Goal: Information Seeking & Learning: Learn about a topic

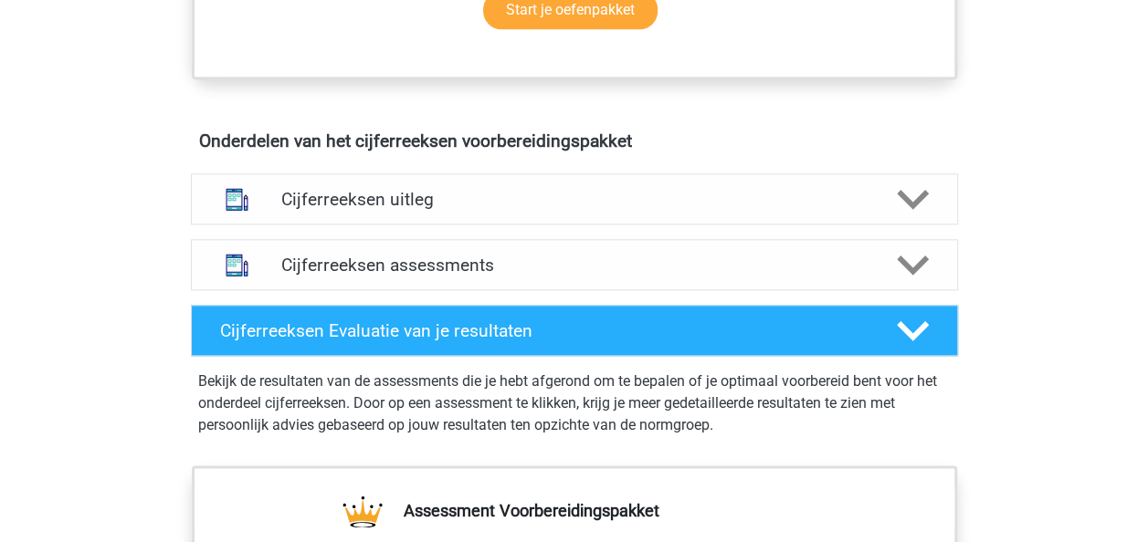
scroll to position [1004, 0]
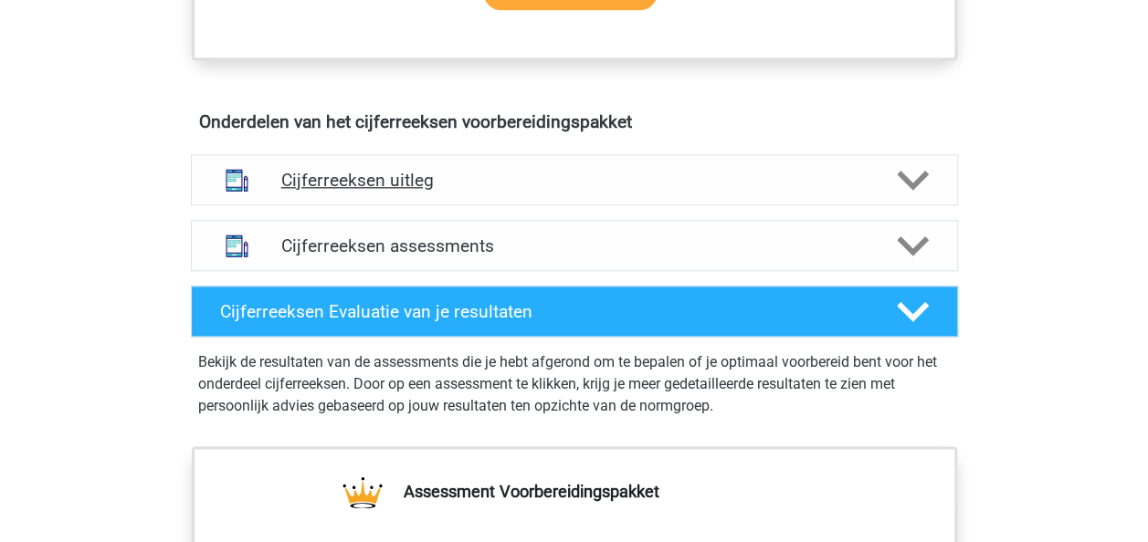
click at [917, 196] on icon at bounding box center [913, 180] width 32 height 32
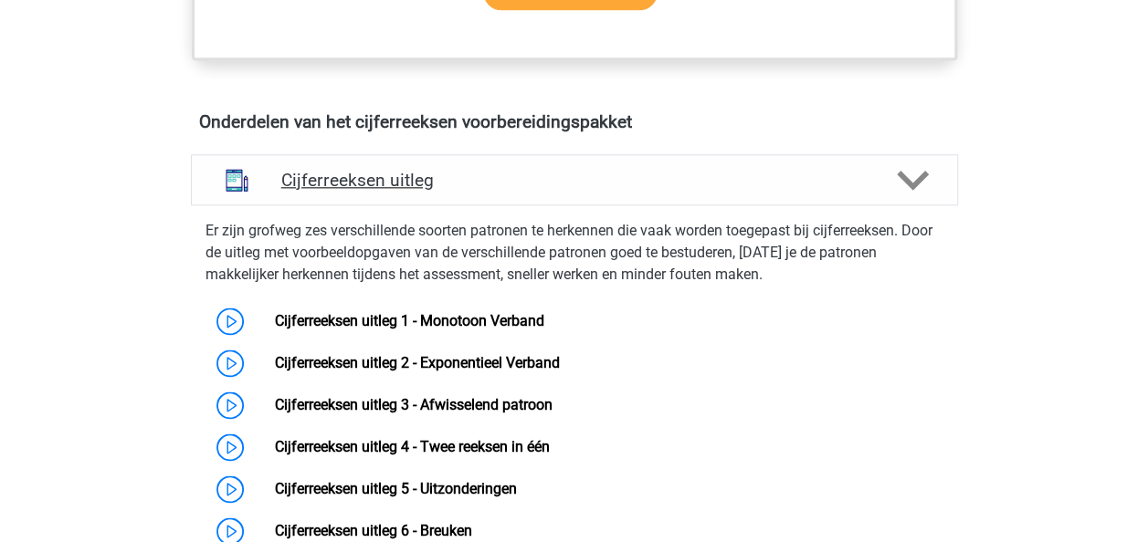
click at [928, 196] on icon at bounding box center [913, 180] width 32 height 32
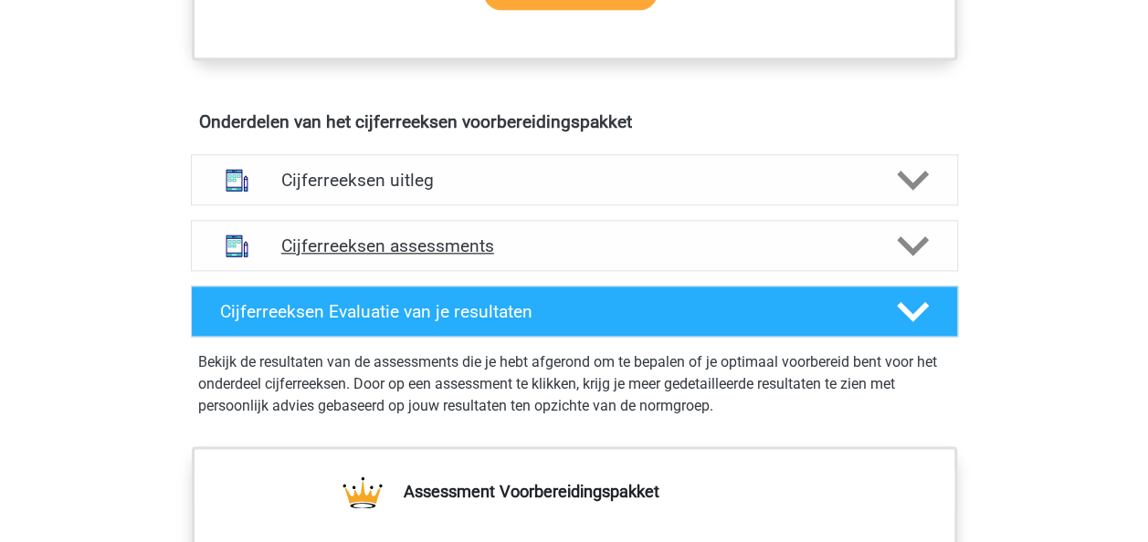
click at [917, 257] on polygon at bounding box center [913, 246] width 32 height 20
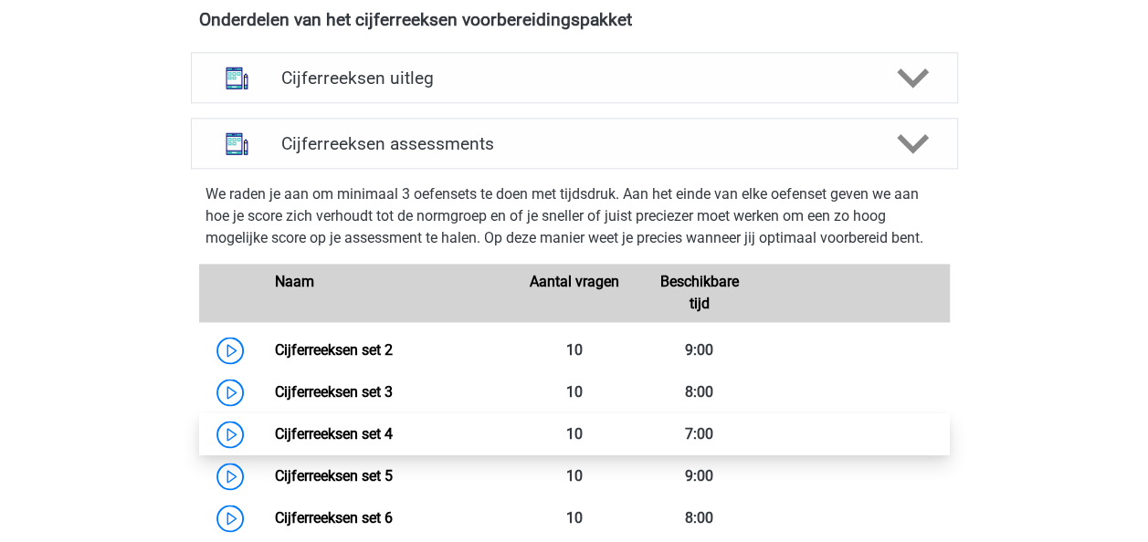
scroll to position [1096, 0]
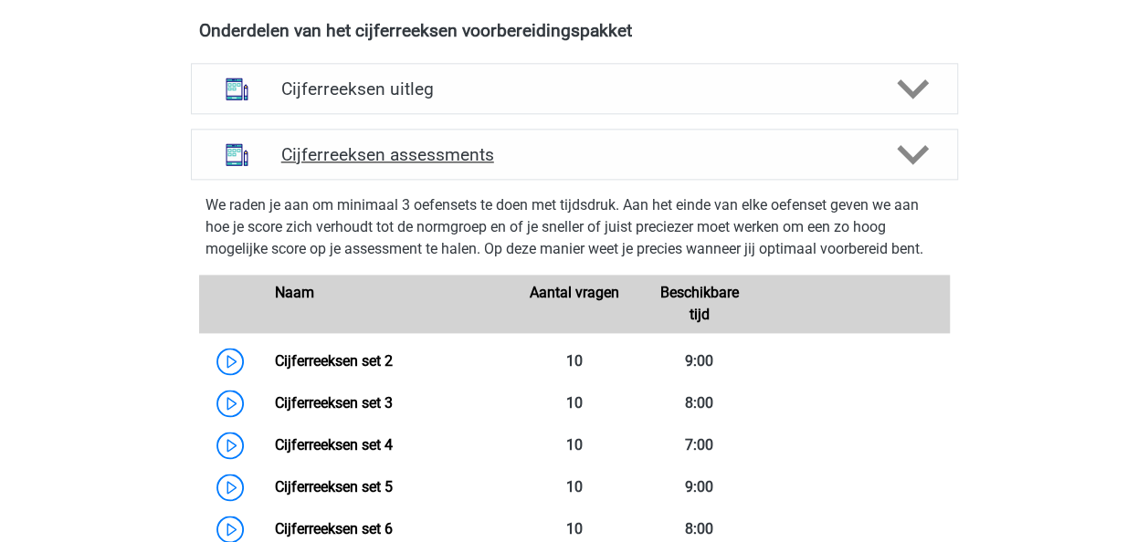
click at [905, 171] on icon at bounding box center [913, 155] width 32 height 32
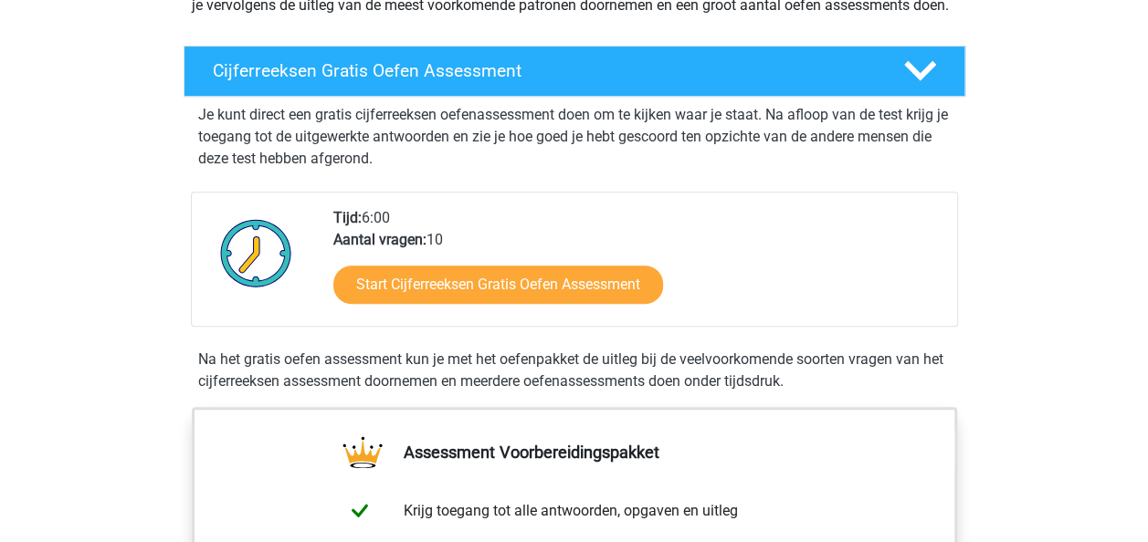
scroll to position [274, 0]
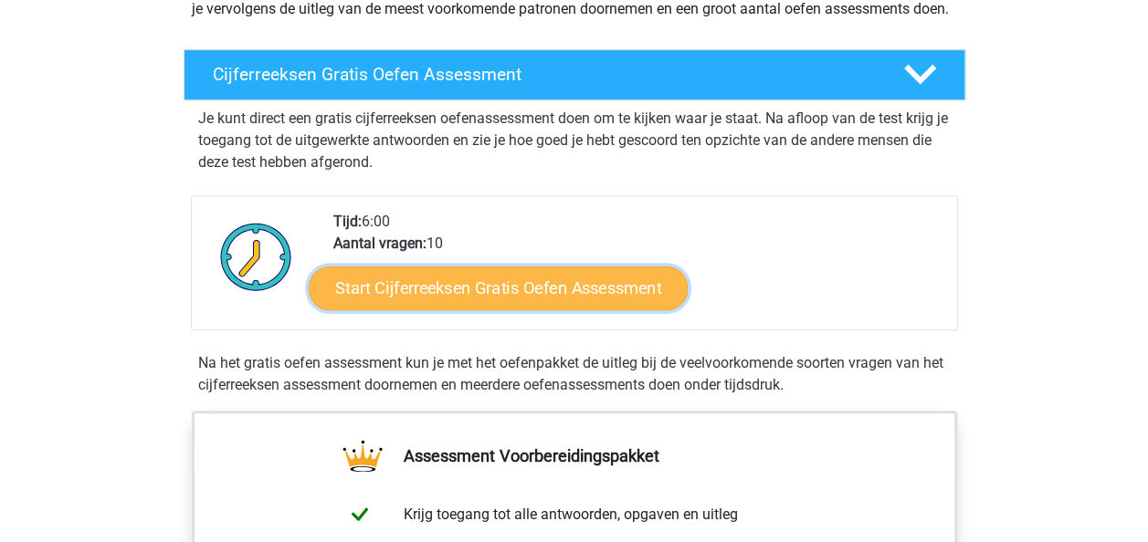
click at [434, 309] on link "Start Cijferreeksen Gratis Oefen Assessment" at bounding box center [498, 288] width 379 height 44
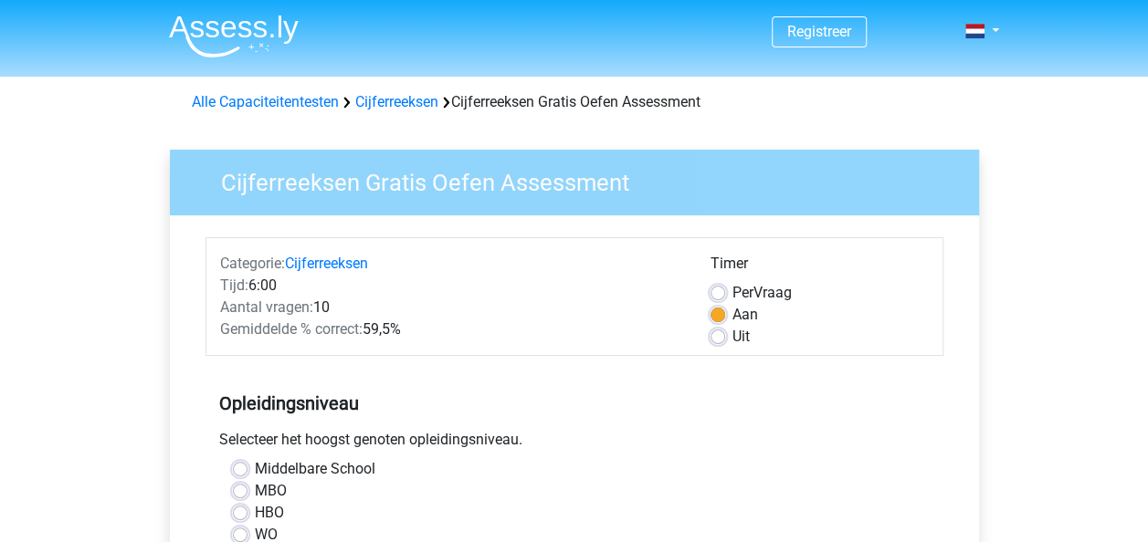
scroll to position [91, 0]
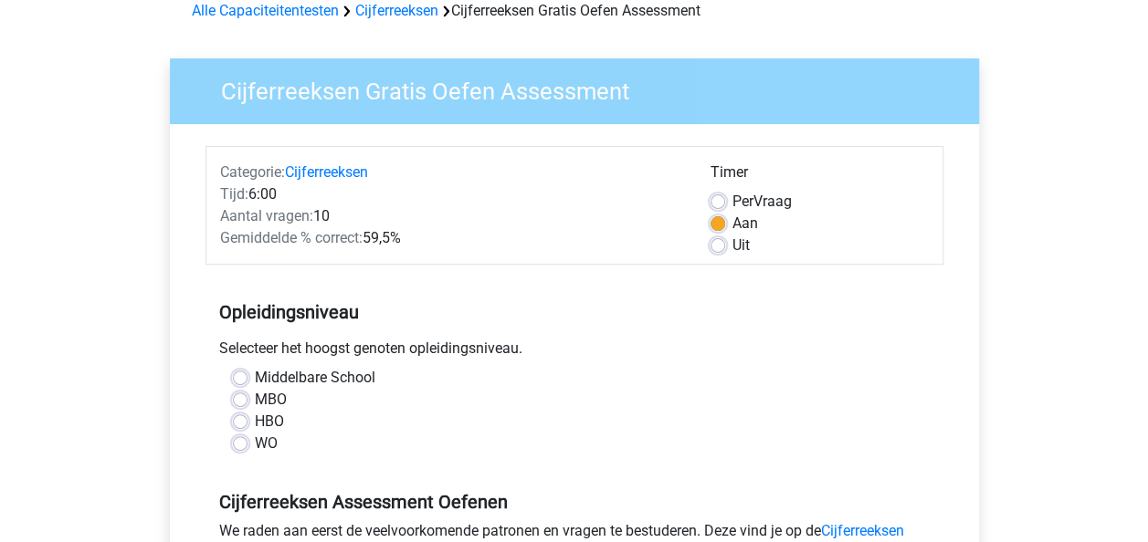
click at [255, 419] on label "HBO" at bounding box center [269, 422] width 29 height 22
click at [235, 419] on input "HBO" at bounding box center [240, 420] width 15 height 18
radio input "true"
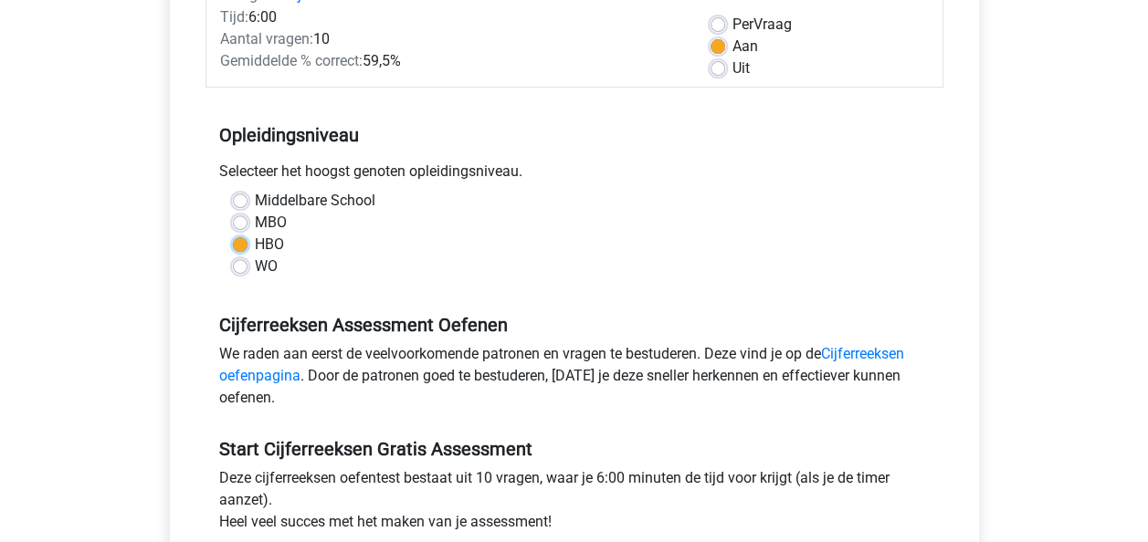
scroll to position [274, 0]
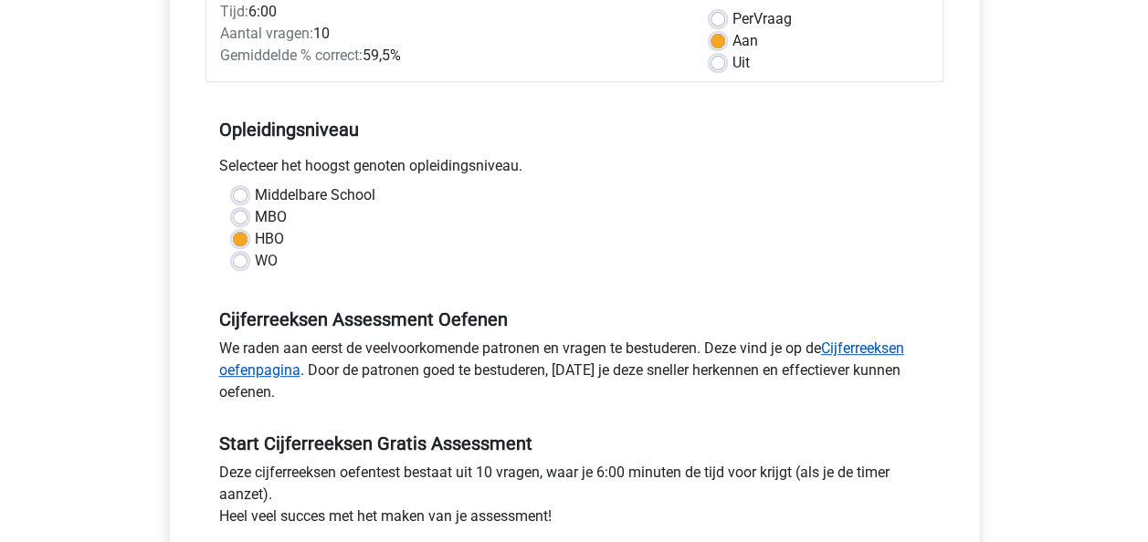
click at [855, 353] on link "Cijferreeksen oefenpagina" at bounding box center [561, 359] width 685 height 39
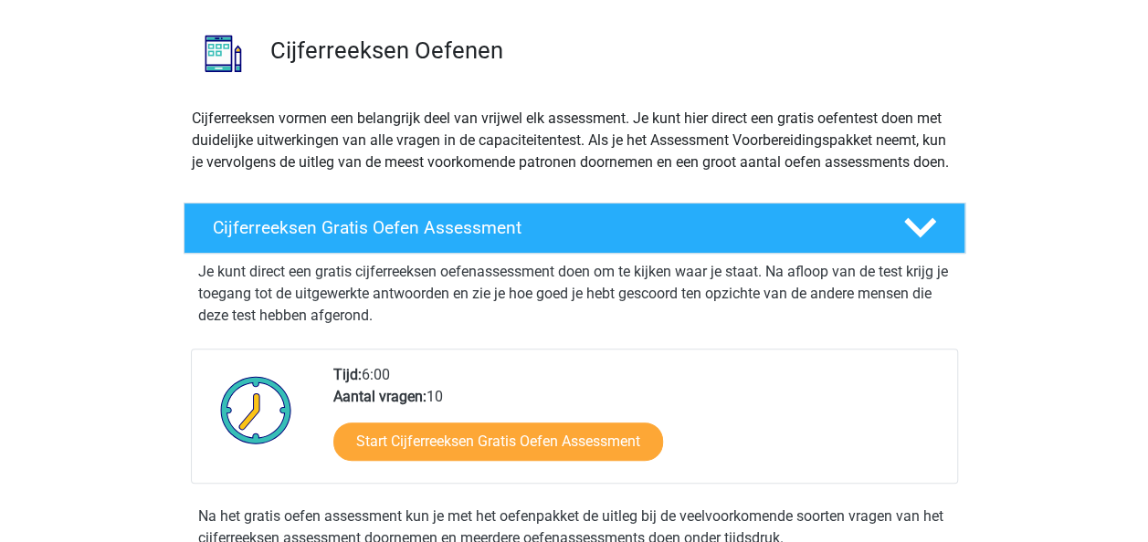
scroll to position [183, 0]
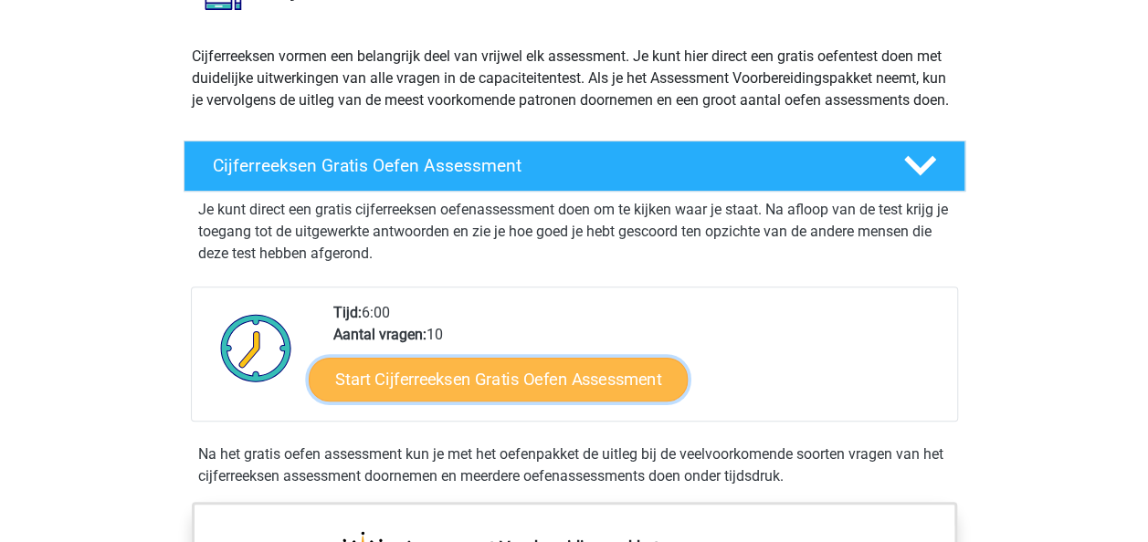
click at [519, 394] on link "Start Cijferreeksen Gratis Oefen Assessment" at bounding box center [498, 379] width 379 height 44
click at [520, 401] on link "Start Cijferreeksen Gratis Oefen Assessment" at bounding box center [498, 379] width 379 height 44
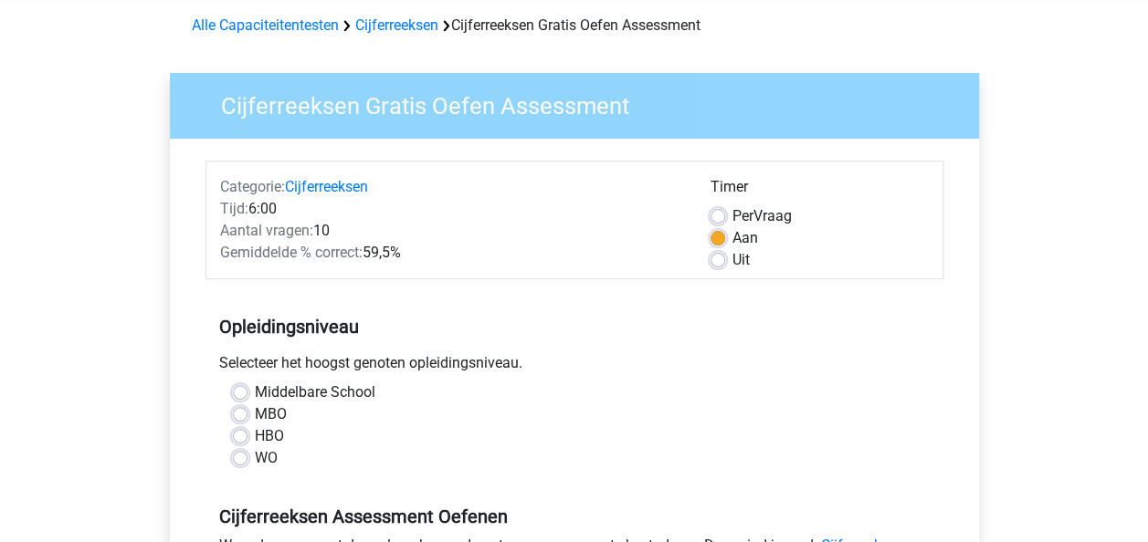
scroll to position [183, 0]
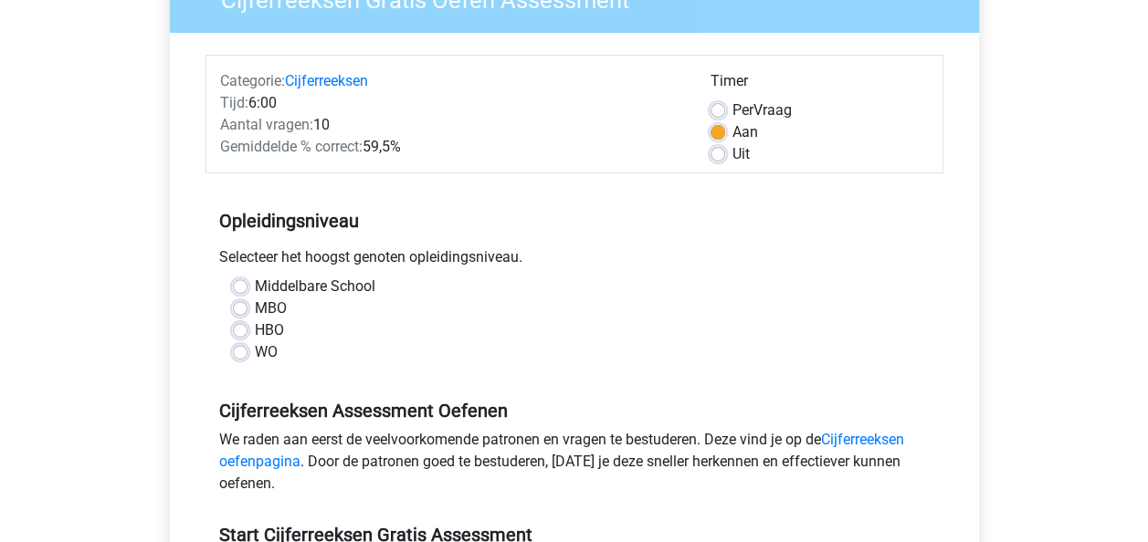
click at [255, 327] on label "HBO" at bounding box center [269, 331] width 29 height 22
click at [240, 327] on input "HBO" at bounding box center [240, 329] width 15 height 18
radio input "true"
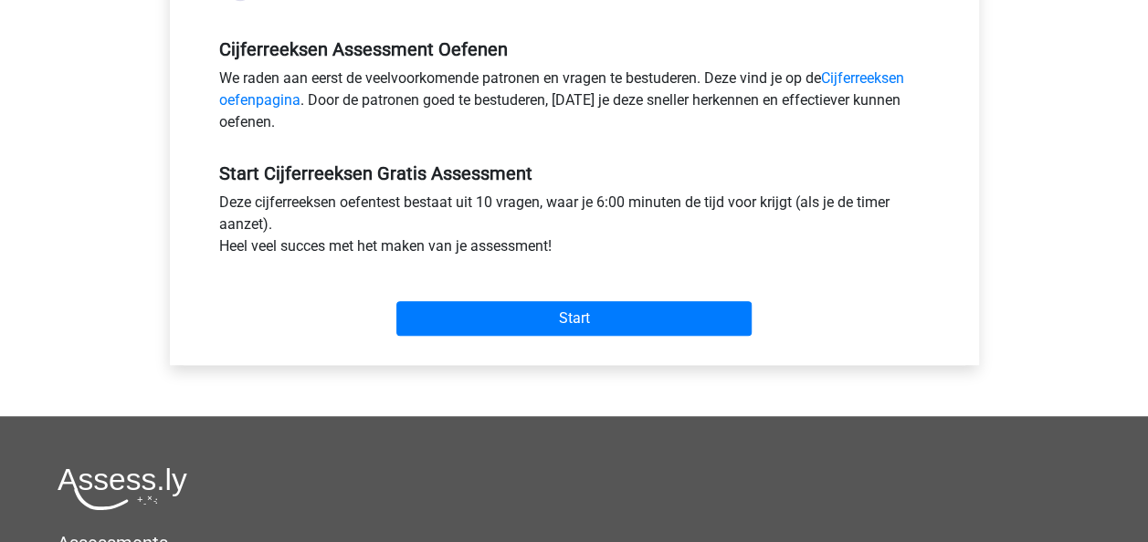
scroll to position [548, 0]
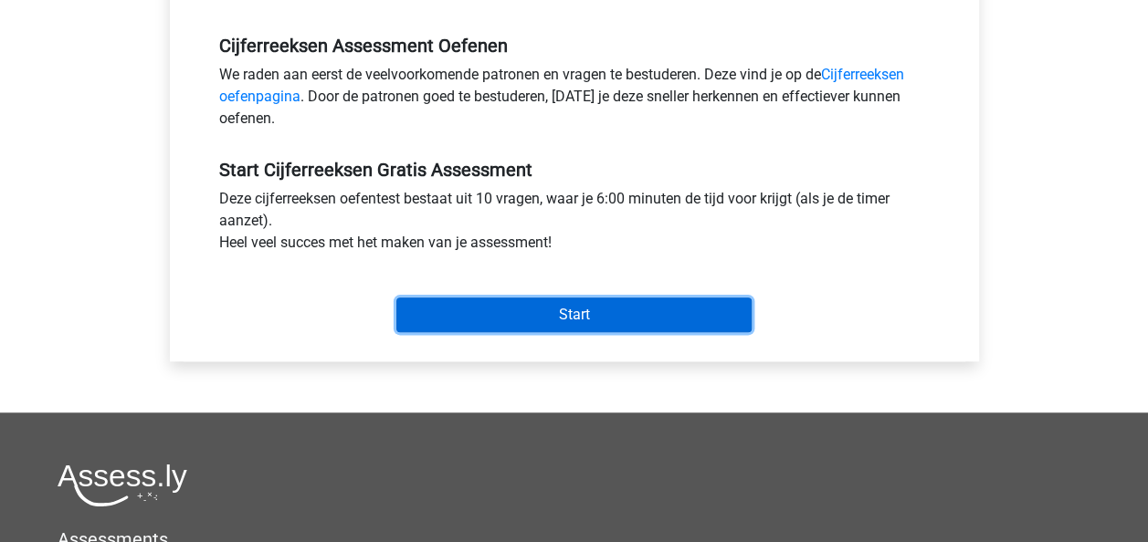
click at [553, 320] on input "Start" at bounding box center [573, 315] width 355 height 35
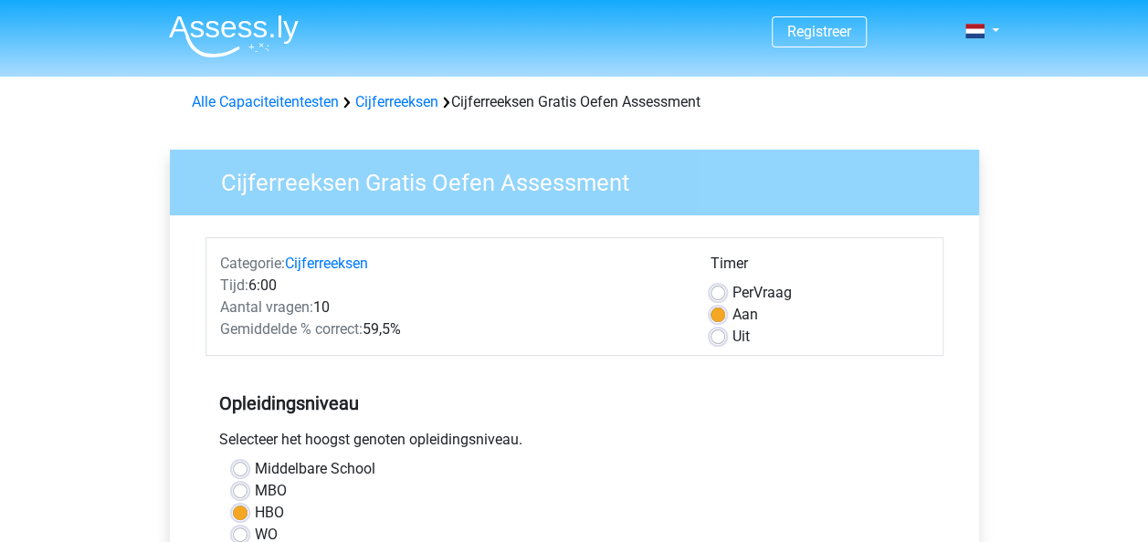
click at [732, 336] on label "Uit" at bounding box center [740, 337] width 17 height 22
click at [719, 336] on input "Uit" at bounding box center [717, 335] width 15 height 18
radio input "true"
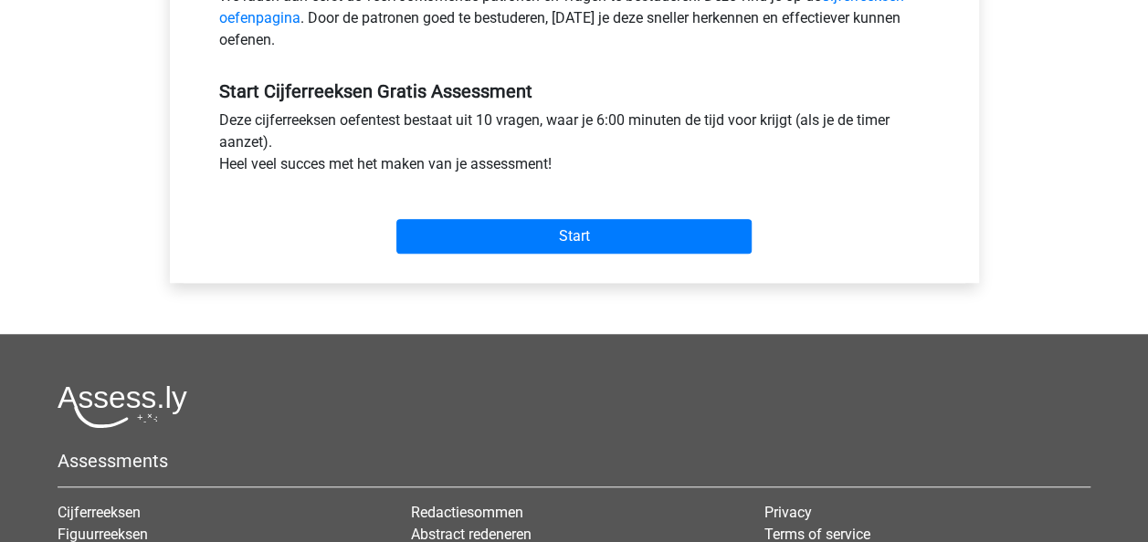
scroll to position [639, 0]
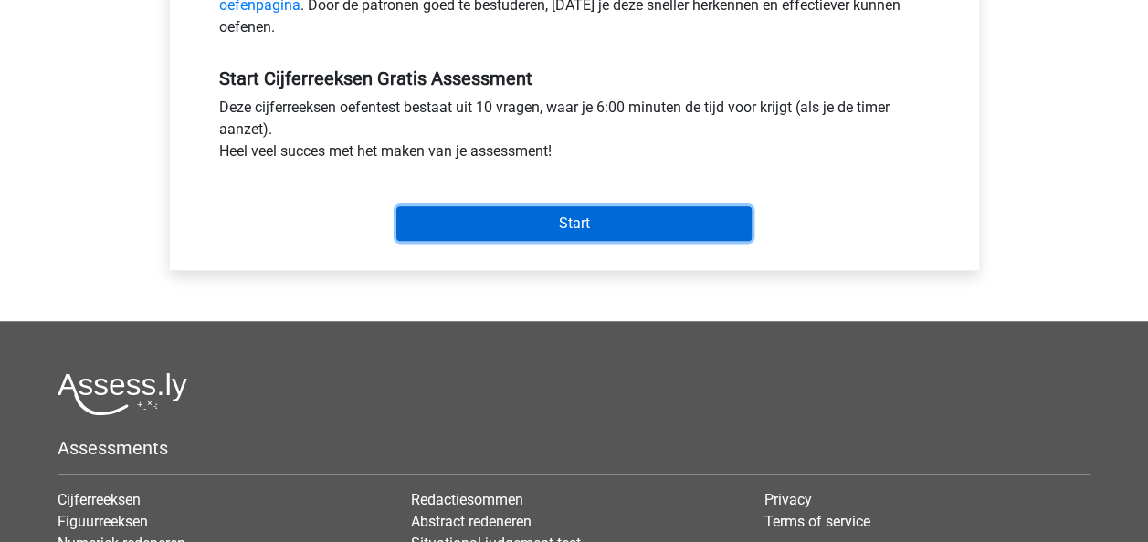
click at [585, 230] on input "Start" at bounding box center [573, 223] width 355 height 35
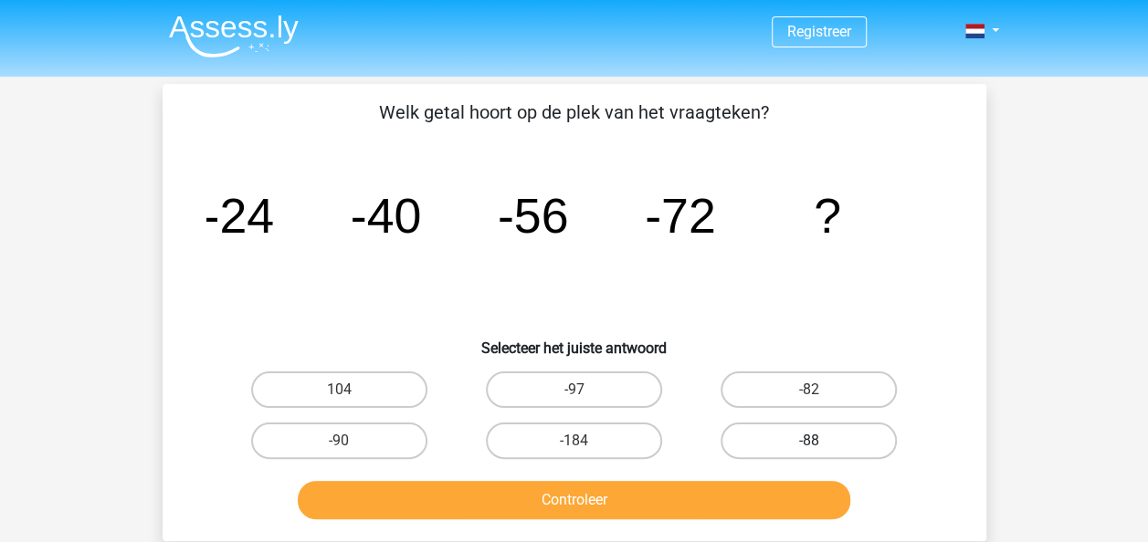
click at [802, 437] on label "-88" at bounding box center [808, 441] width 176 height 37
click at [809, 441] on input "-88" at bounding box center [815, 447] width 12 height 12
radio input "true"
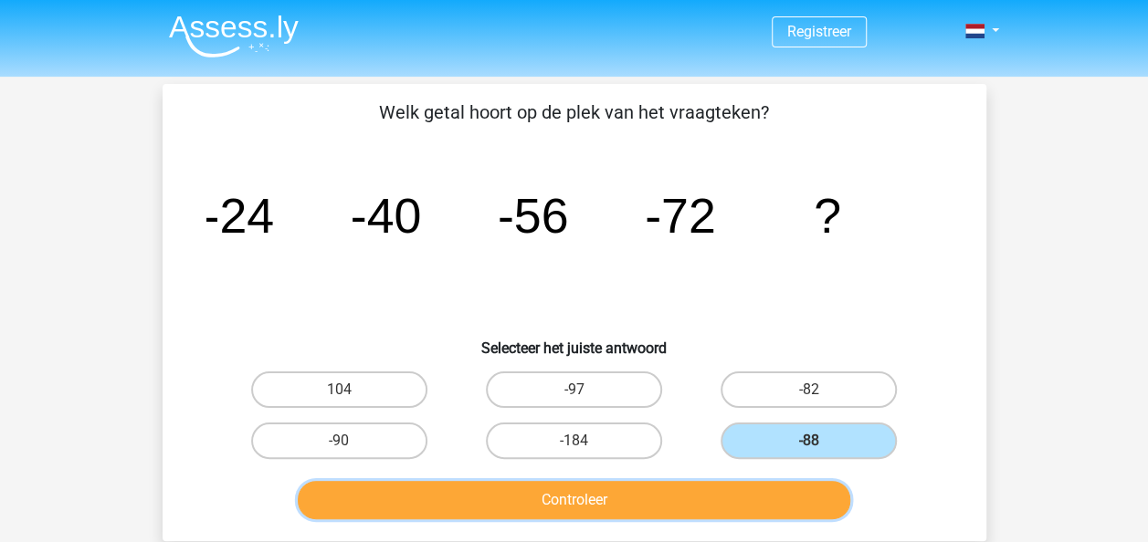
click at [663, 507] on button "Controleer" at bounding box center [574, 500] width 552 height 38
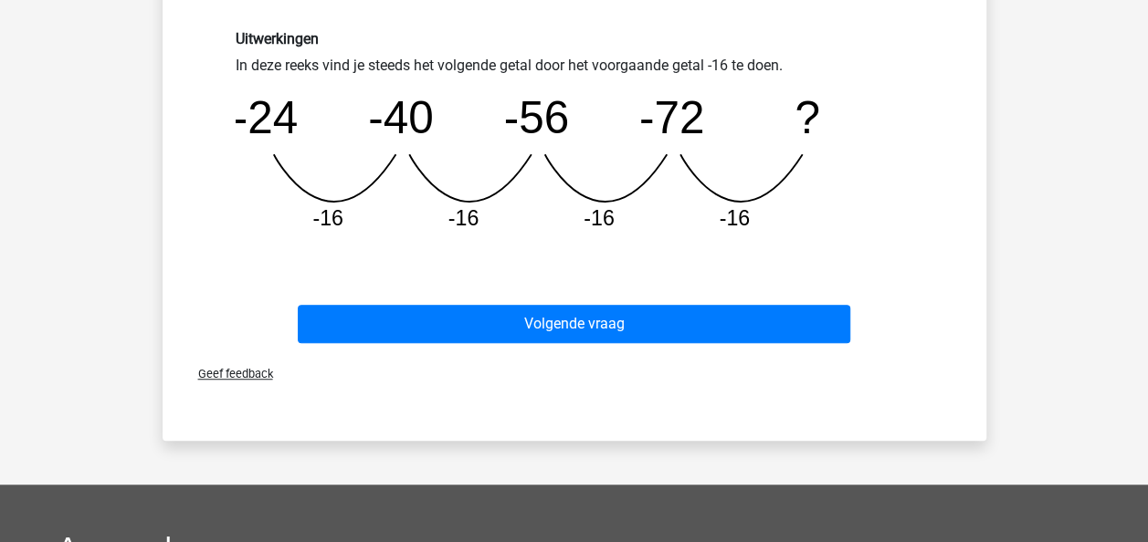
scroll to position [365, 0]
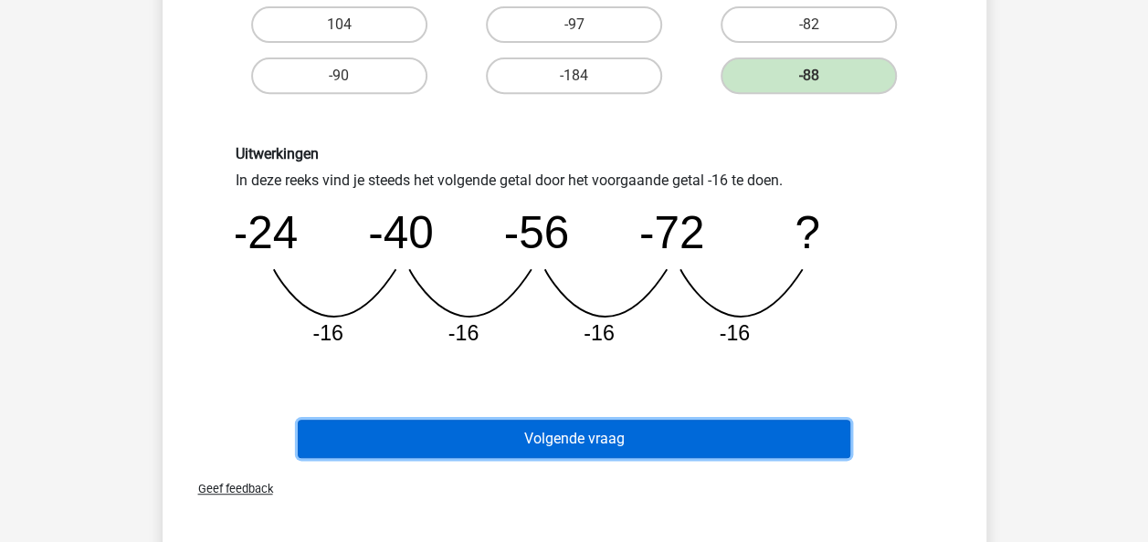
click at [575, 443] on button "Volgende vraag" at bounding box center [574, 439] width 552 height 38
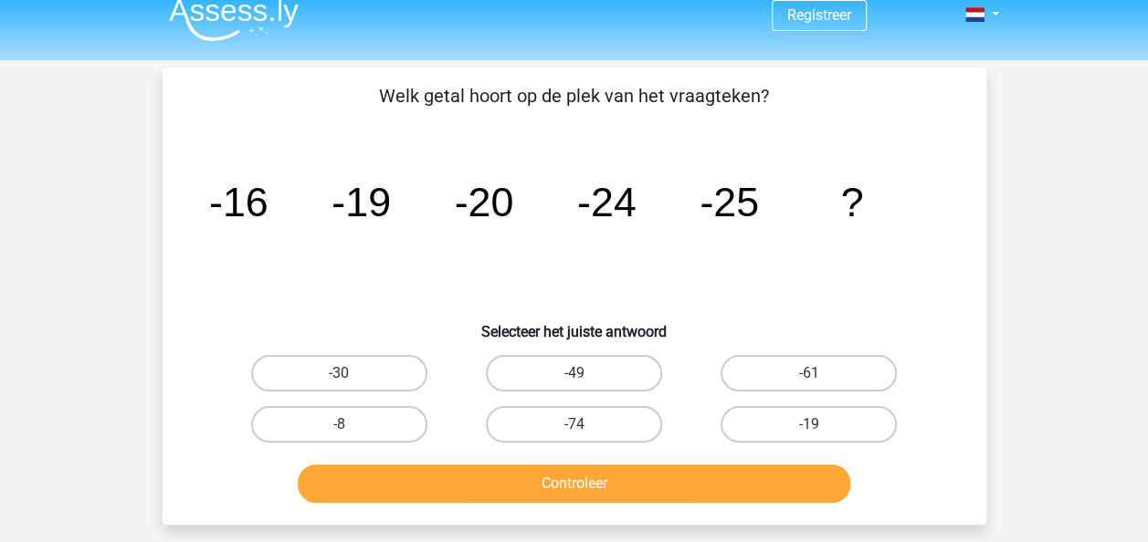
scroll to position [0, 0]
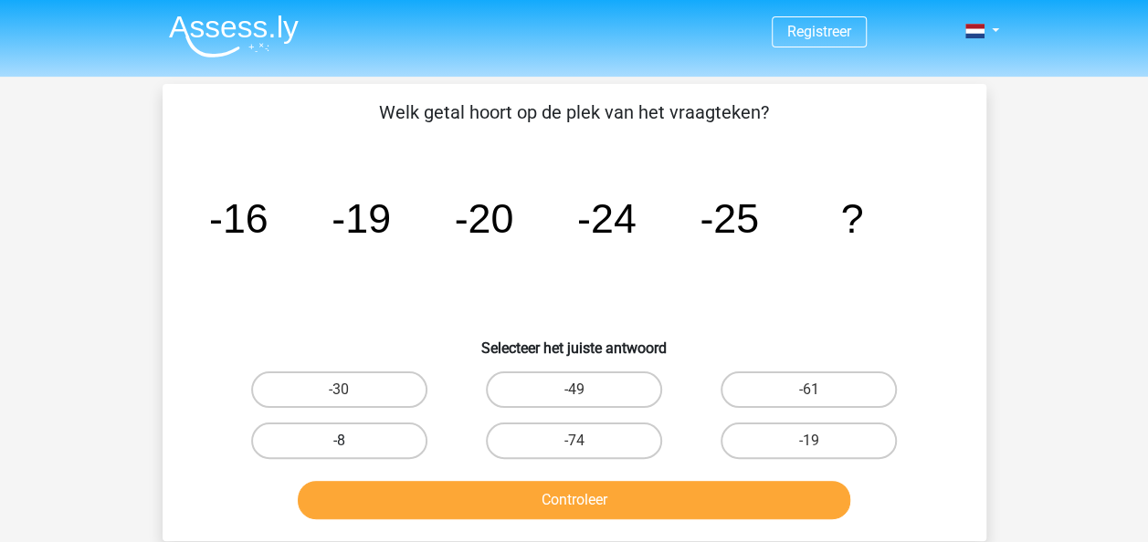
drag, startPoint x: 316, startPoint y: 387, endPoint x: 372, endPoint y: 434, distance: 73.3
click at [321, 386] on label "-30" at bounding box center [339, 390] width 176 height 37
click at [339, 390] on input "-30" at bounding box center [345, 396] width 12 height 12
radio input "true"
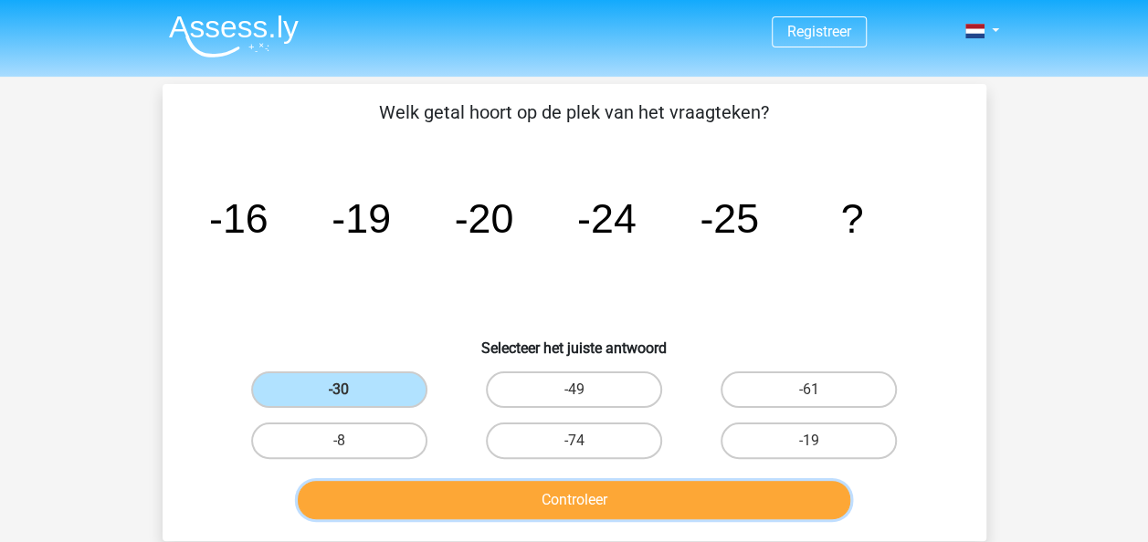
click at [581, 500] on button "Controleer" at bounding box center [574, 500] width 552 height 38
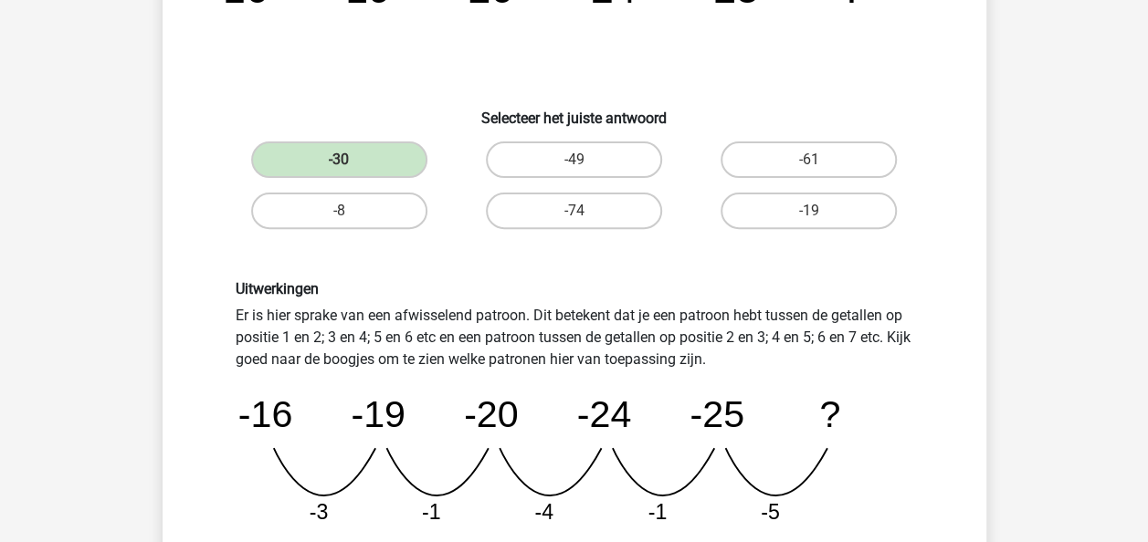
scroll to position [456, 0]
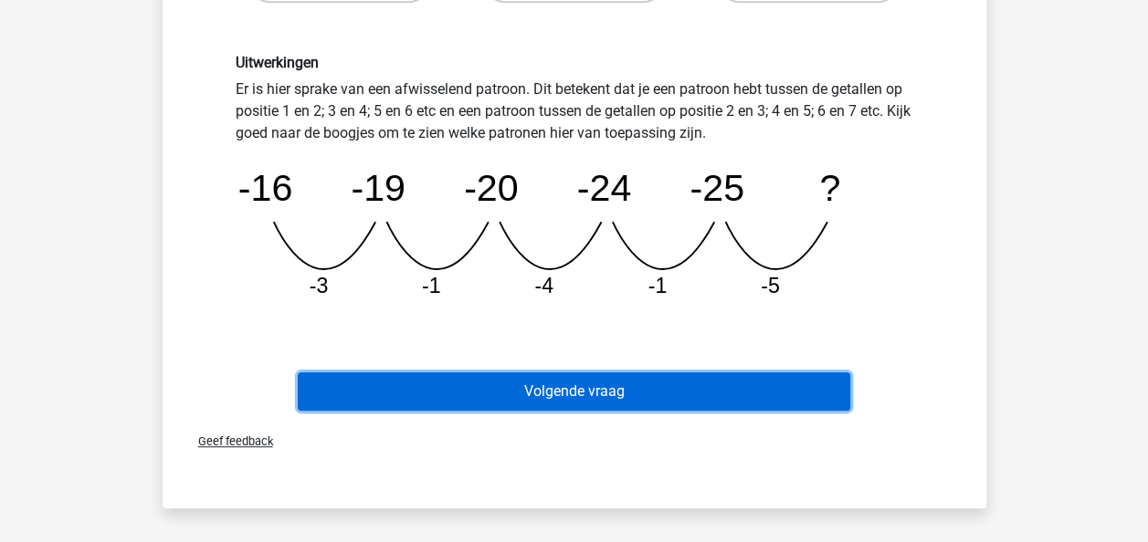
click at [793, 384] on button "Volgende vraag" at bounding box center [574, 391] width 552 height 38
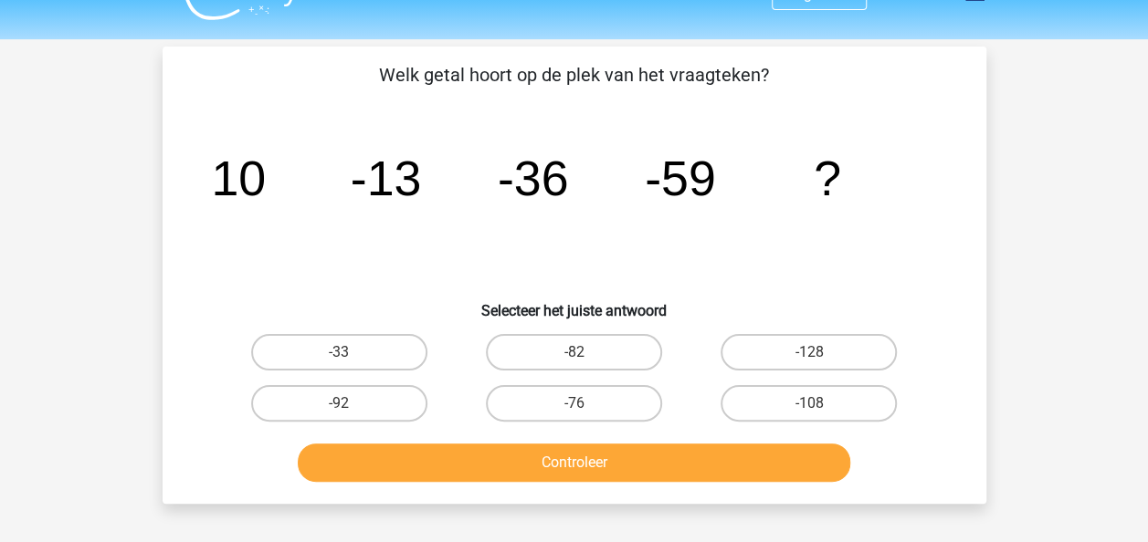
scroll to position [0, 0]
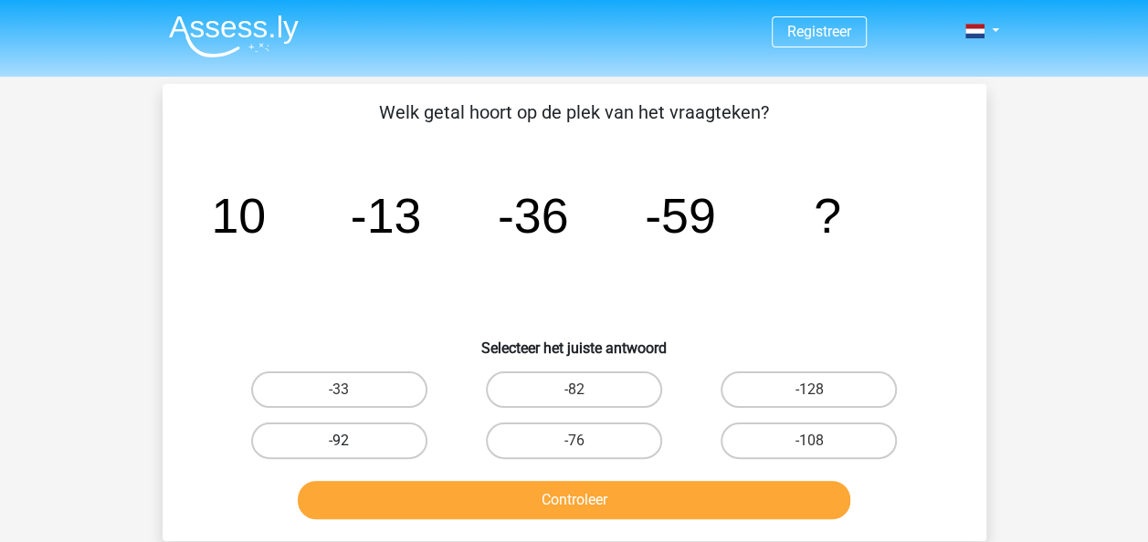
click at [348, 430] on label "-92" at bounding box center [339, 441] width 176 height 37
click at [348, 441] on input "-92" at bounding box center [345, 447] width 12 height 12
radio input "true"
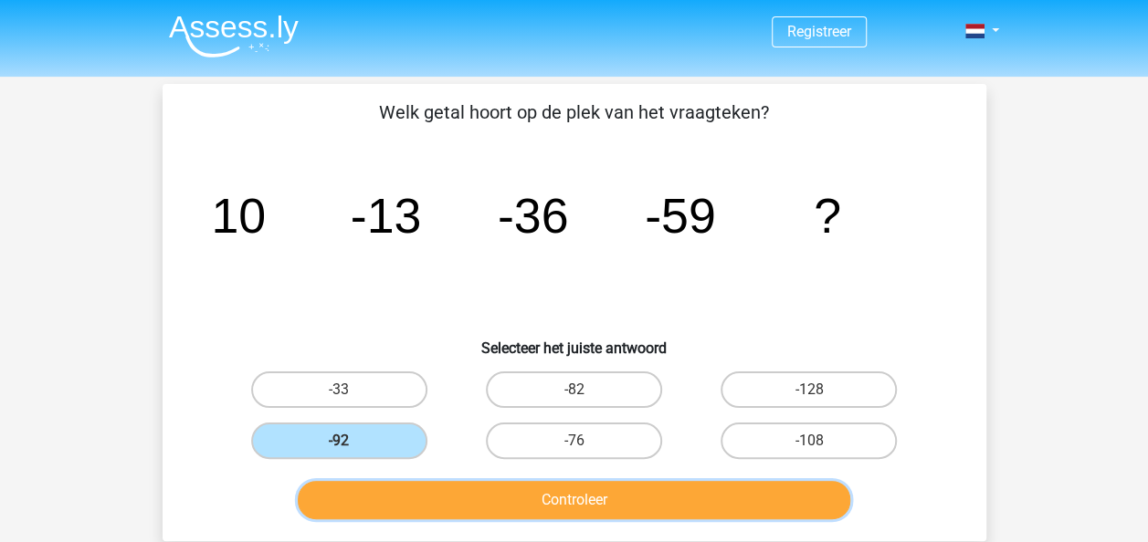
click at [471, 491] on button "Controleer" at bounding box center [574, 500] width 552 height 38
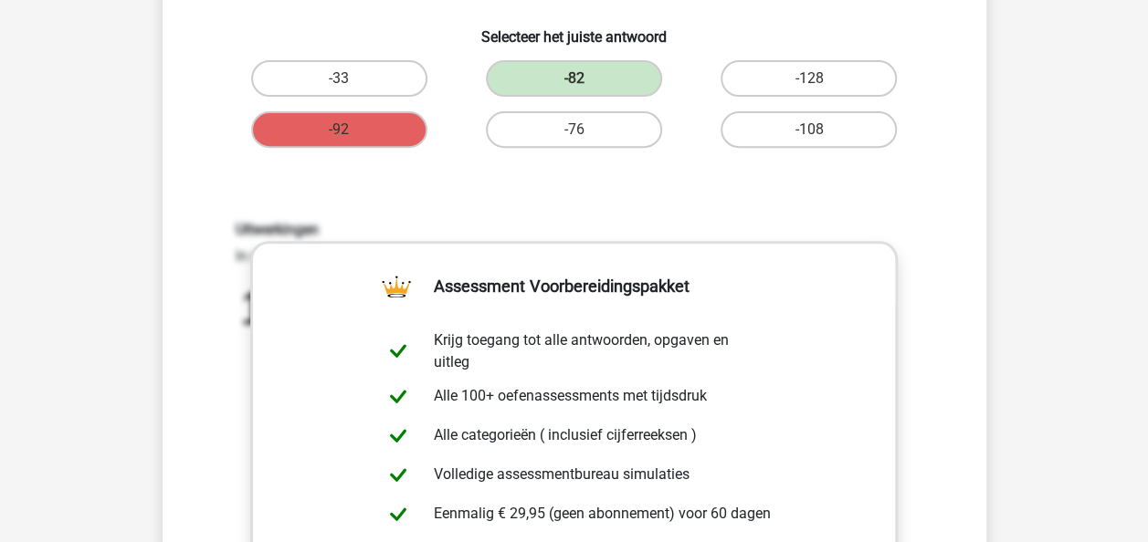
scroll to position [274, 0]
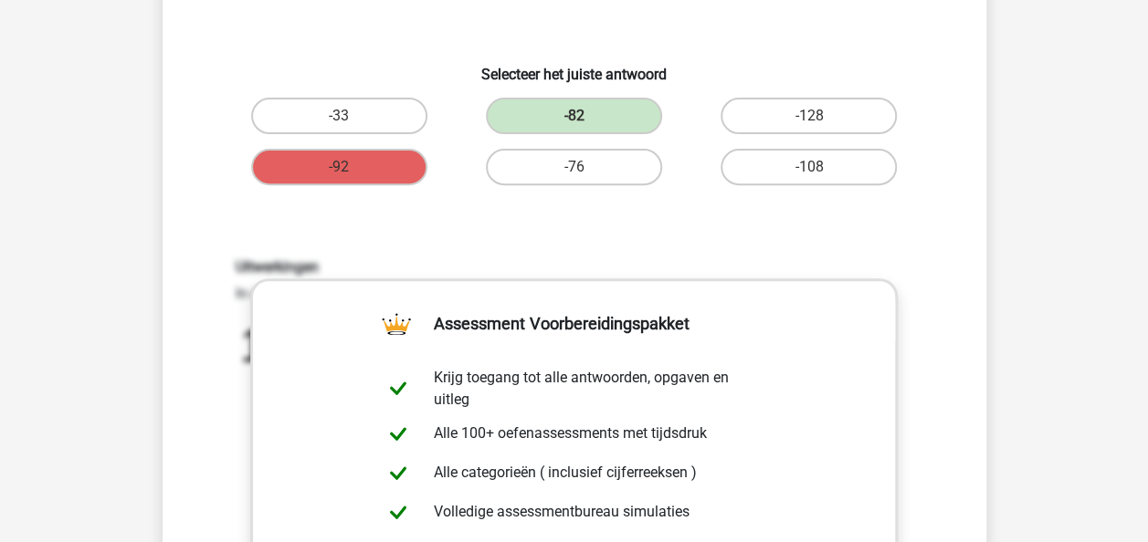
click at [906, 242] on div "Uitwerkingen In deze reeks vind je steeds het volgende getal door het voorgaand…" at bounding box center [574, 498] width 765 height 566
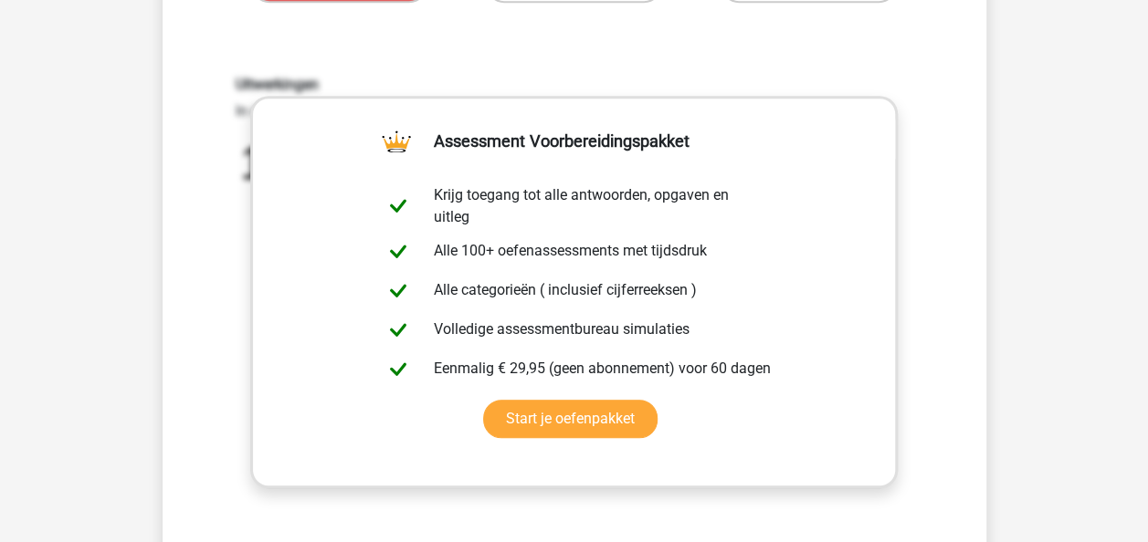
click at [942, 400] on div "Uitwerkingen In deze reeks vind je steeds het volgende getal door het voorgaand…" at bounding box center [574, 315] width 765 height 566
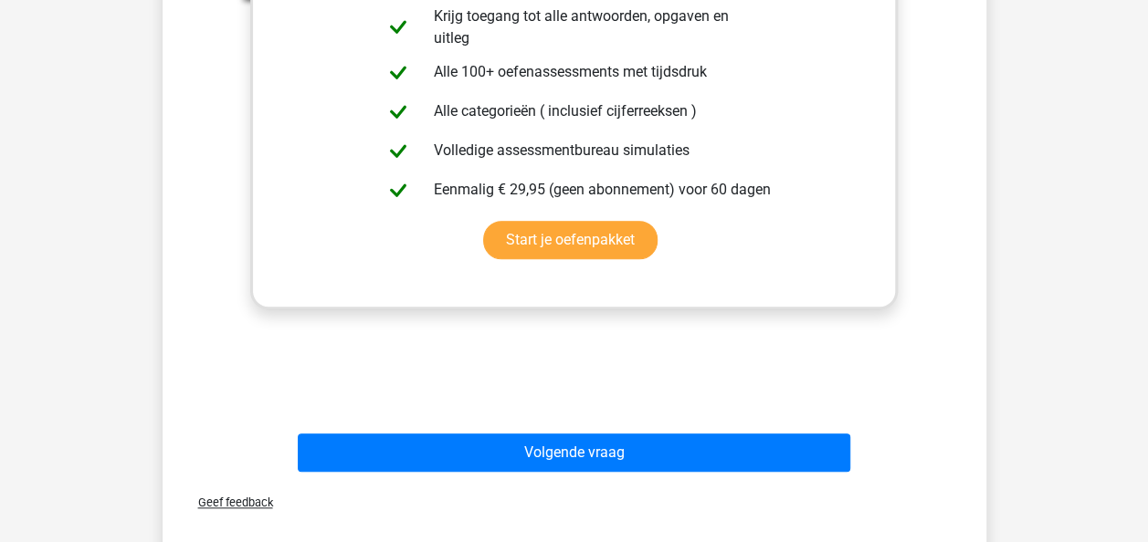
scroll to position [639, 0]
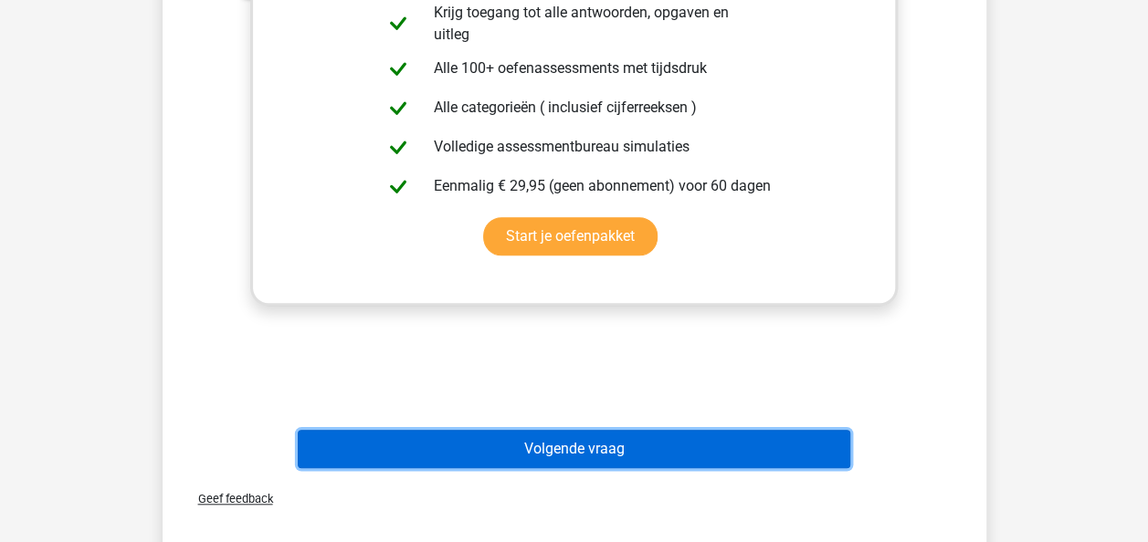
click at [663, 467] on button "Volgende vraag" at bounding box center [574, 449] width 552 height 38
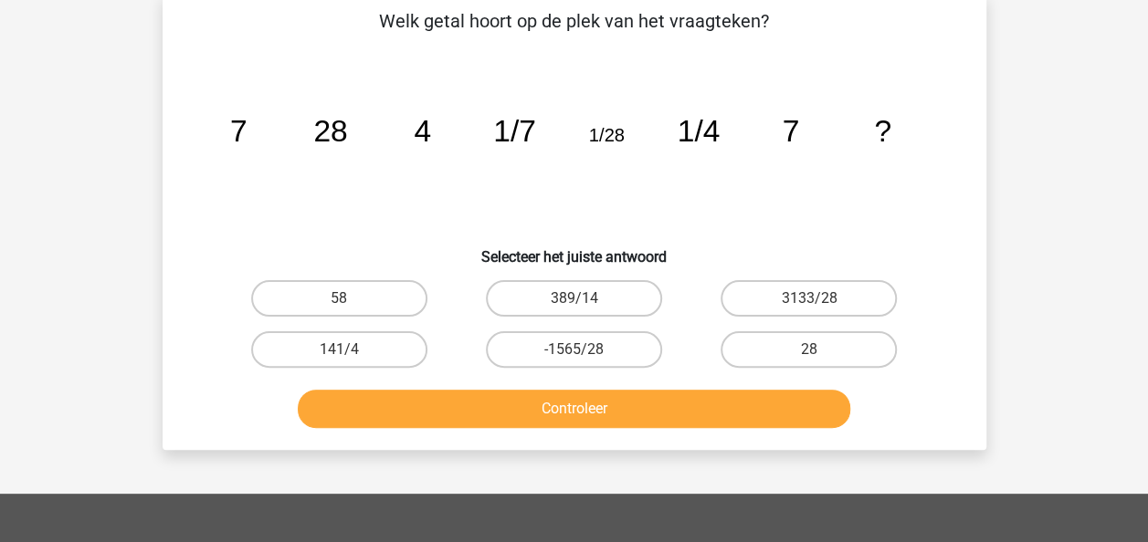
scroll to position [91, 0]
click at [769, 344] on label "28" at bounding box center [808, 349] width 176 height 37
click at [809, 350] on input "28" at bounding box center [815, 356] width 12 height 12
radio input "true"
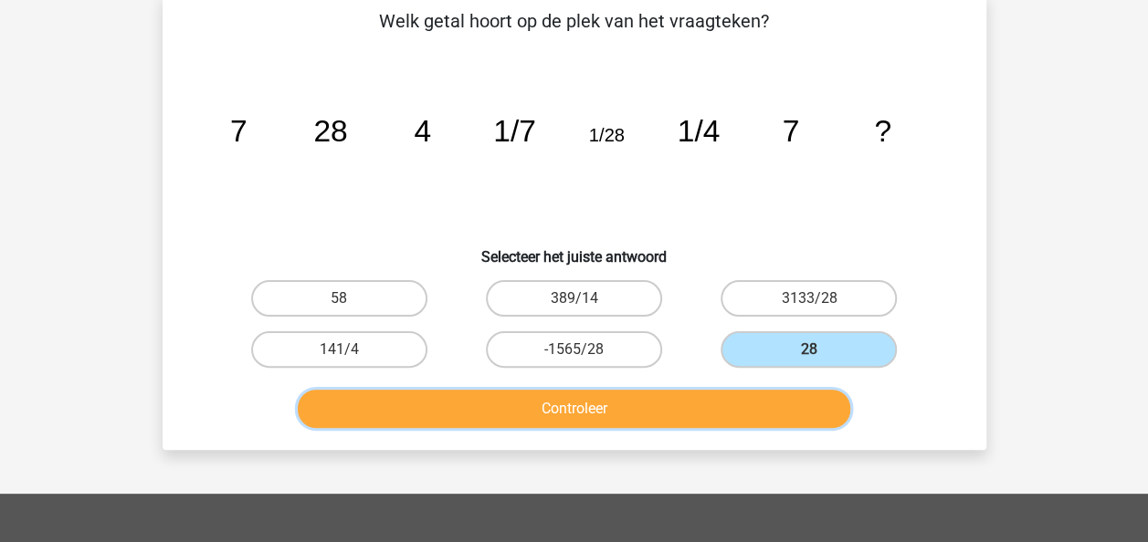
click at [658, 425] on button "Controleer" at bounding box center [574, 409] width 552 height 38
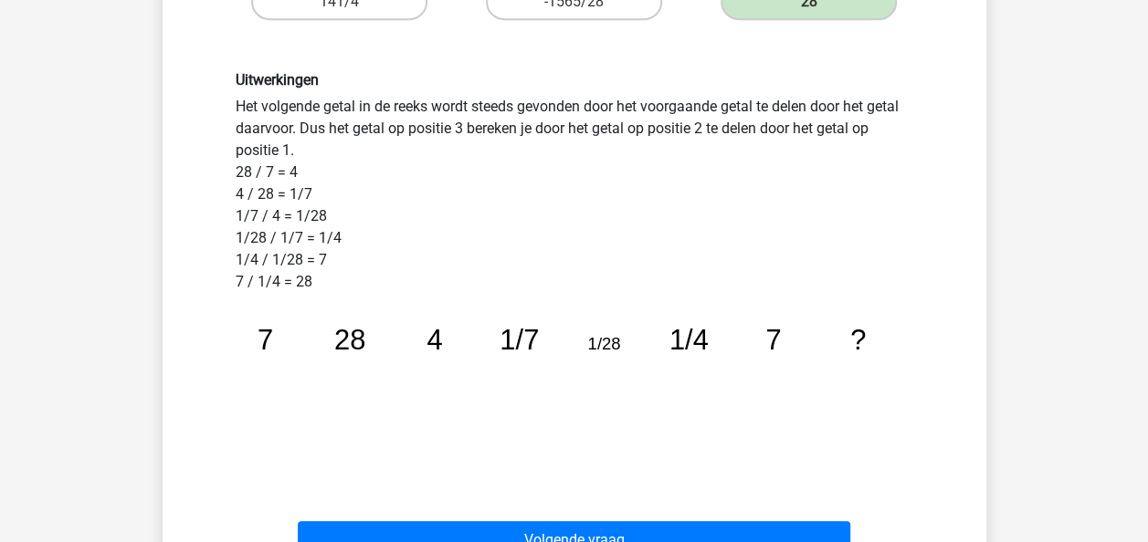
scroll to position [456, 0]
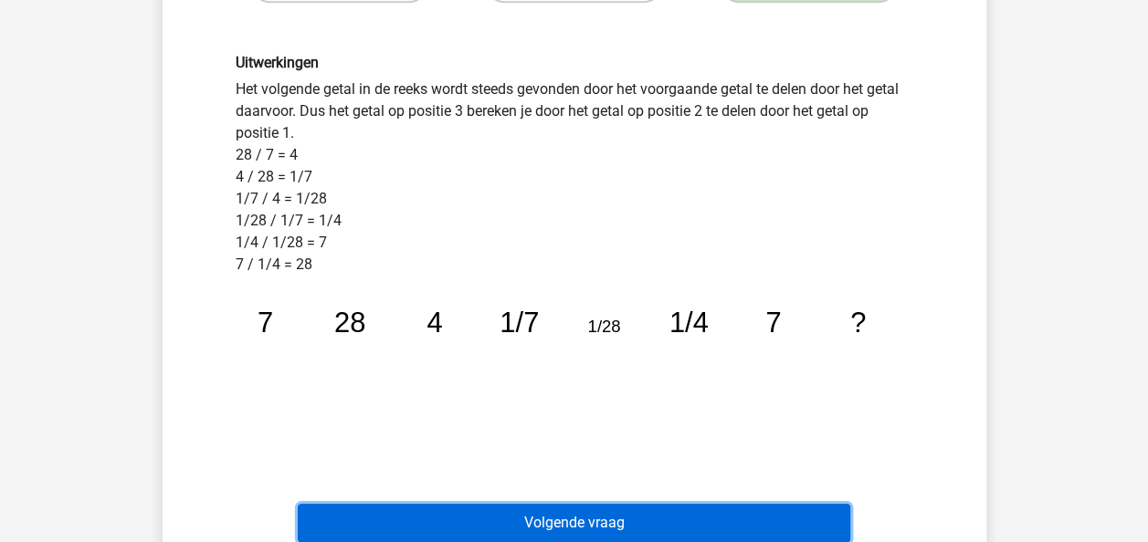
click at [630, 519] on button "Volgende vraag" at bounding box center [574, 523] width 552 height 38
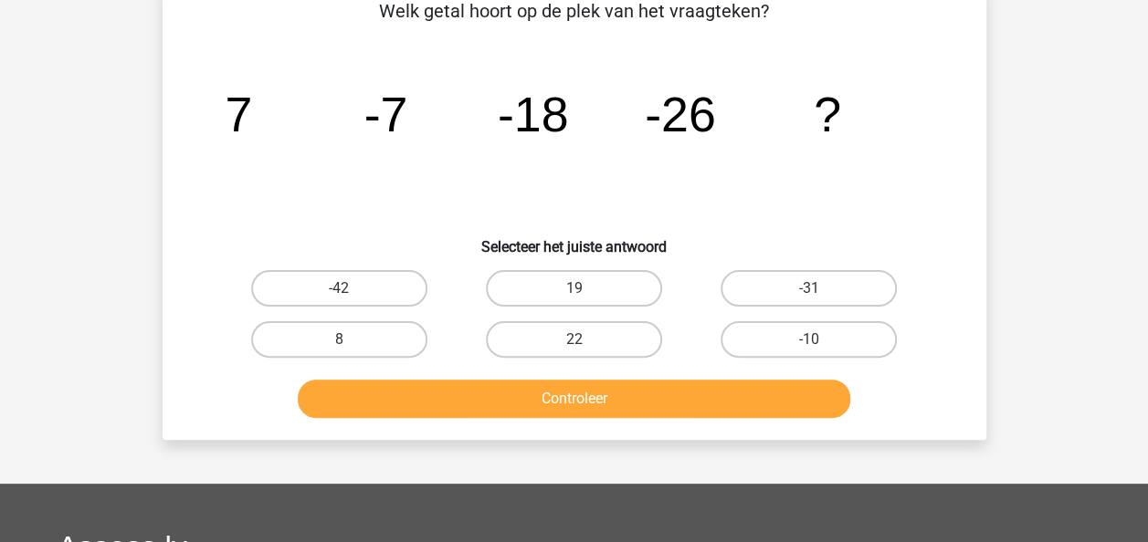
scroll to position [84, 0]
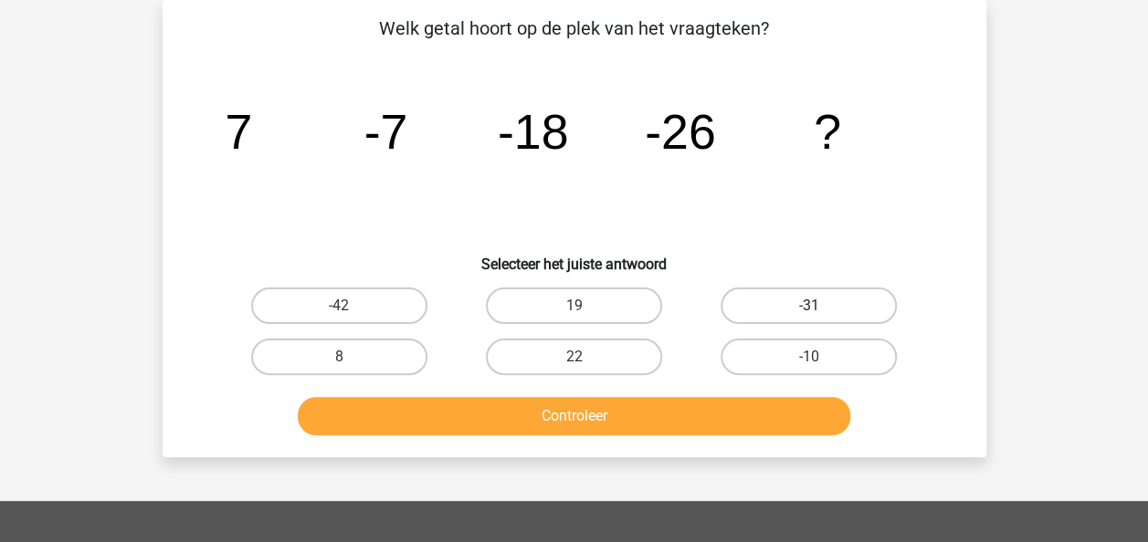
click at [776, 293] on label "-31" at bounding box center [808, 306] width 176 height 37
click at [809, 306] on input "-31" at bounding box center [815, 312] width 12 height 12
radio input "true"
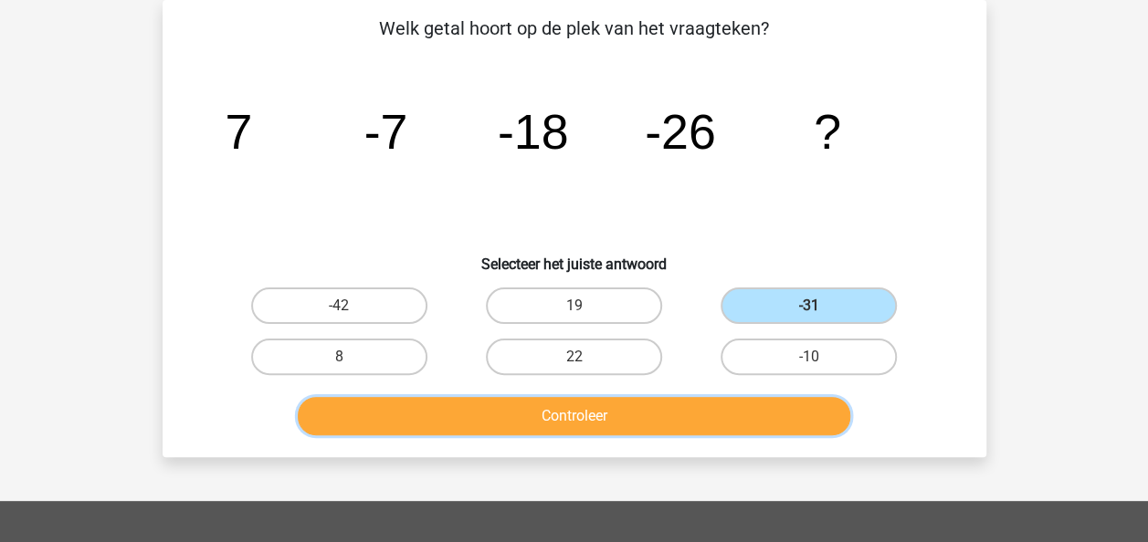
click at [714, 424] on button "Controleer" at bounding box center [574, 416] width 552 height 38
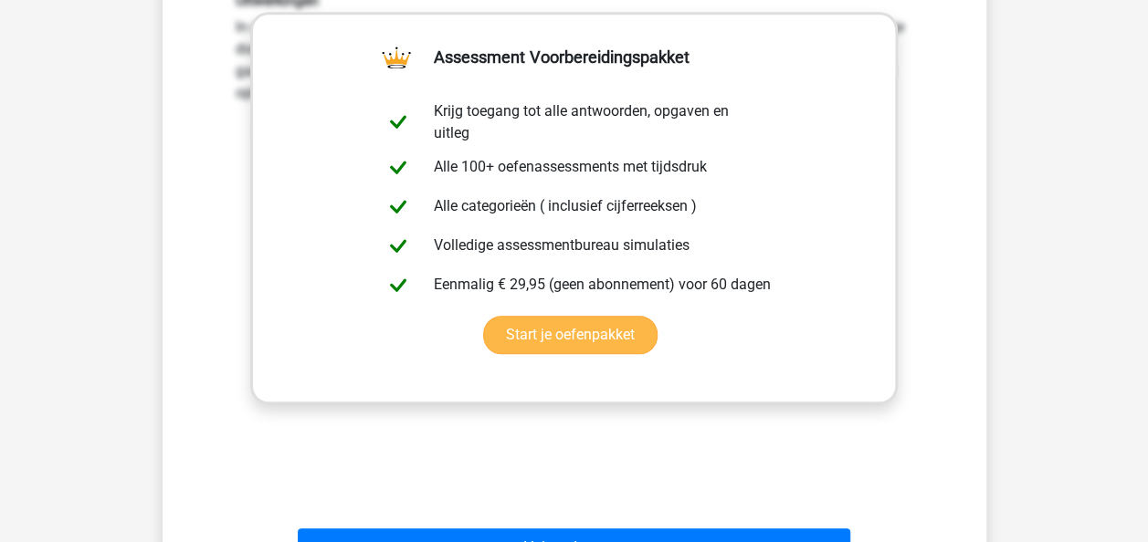
scroll to position [723, 0]
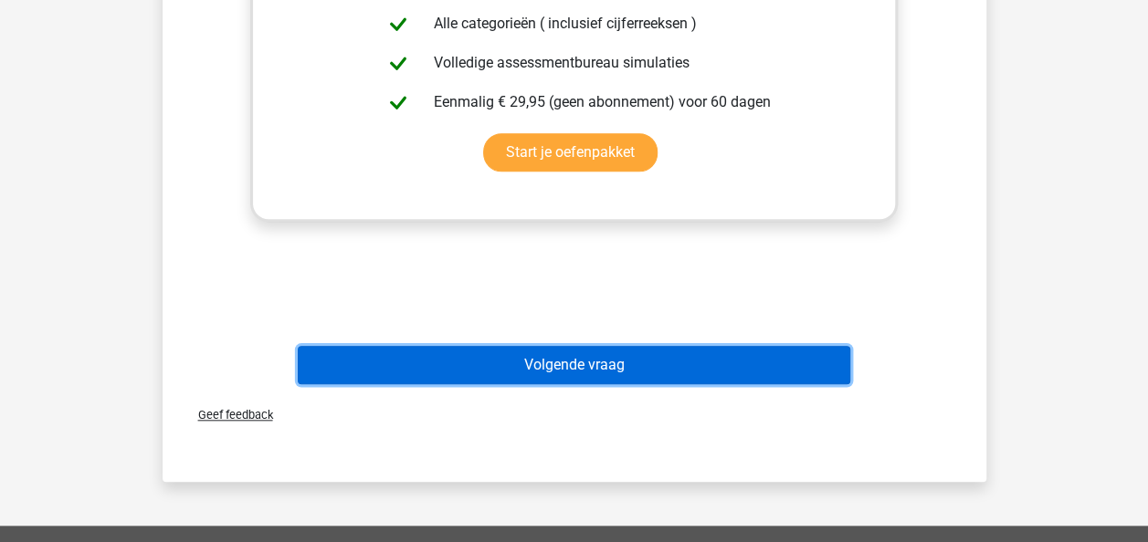
click at [574, 372] on button "Volgende vraag" at bounding box center [574, 365] width 552 height 38
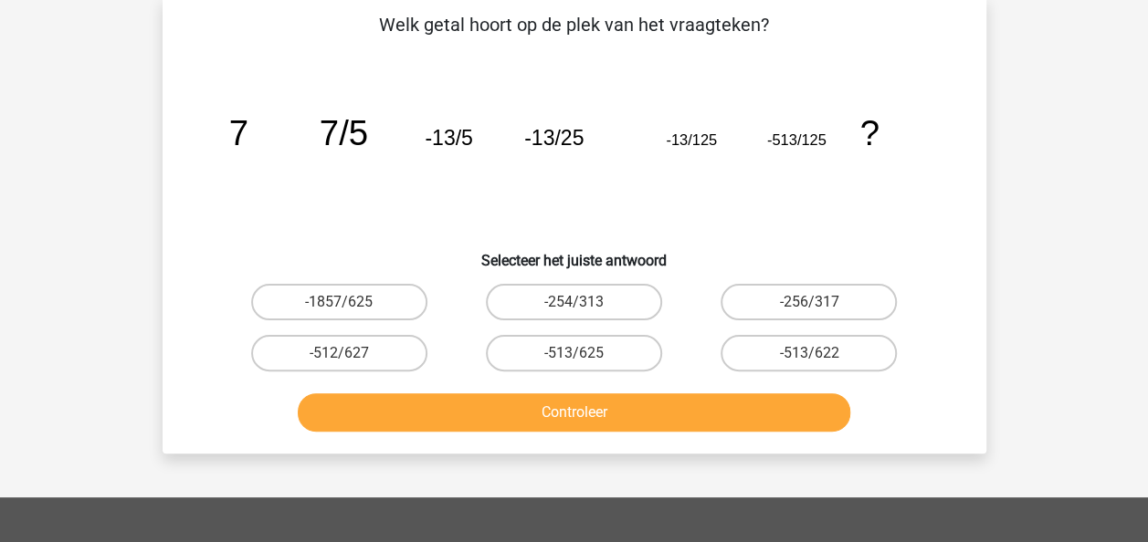
scroll to position [84, 0]
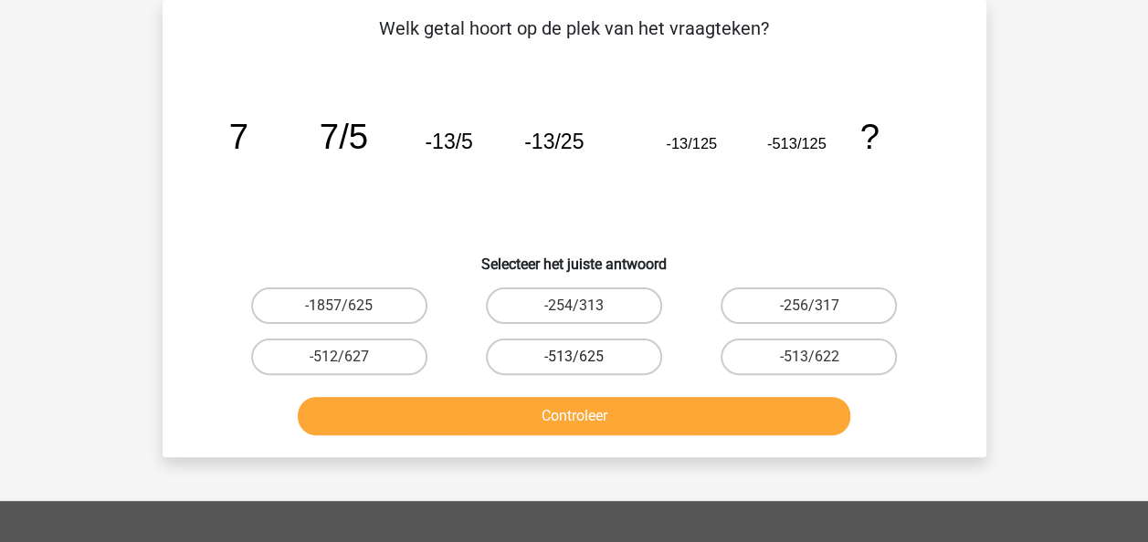
click at [590, 355] on label "-513/625" at bounding box center [574, 357] width 176 height 37
click at [585, 357] on input "-513/625" at bounding box center [579, 363] width 12 height 12
radio input "true"
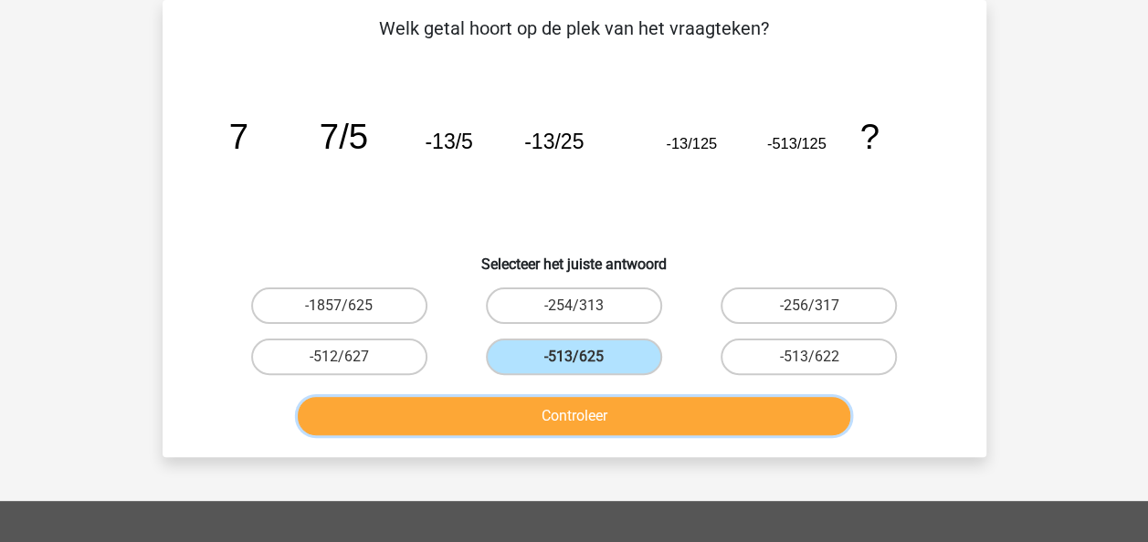
click at [581, 420] on button "Controleer" at bounding box center [574, 416] width 552 height 38
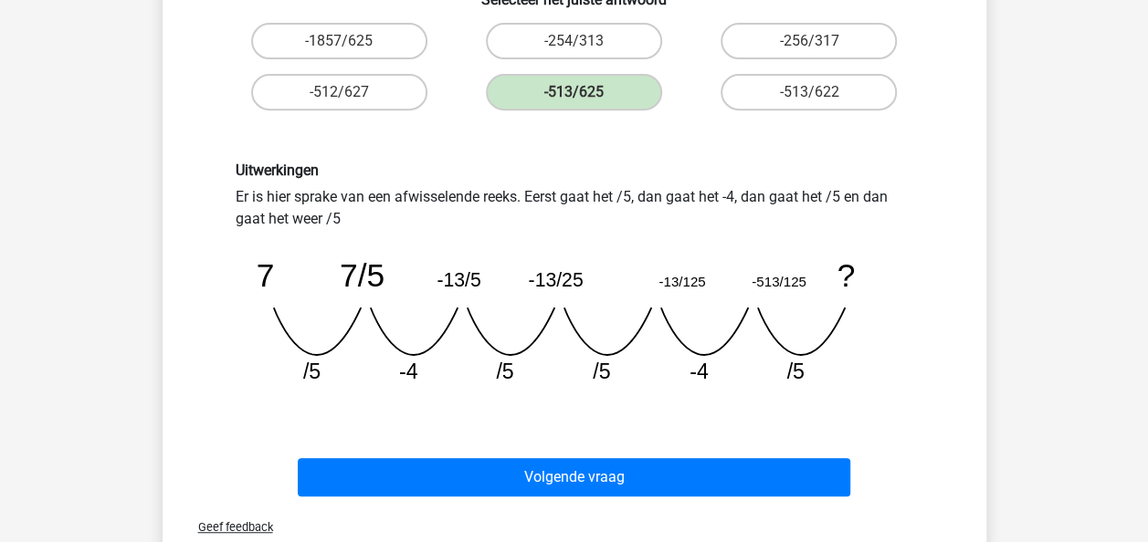
scroll to position [449, 0]
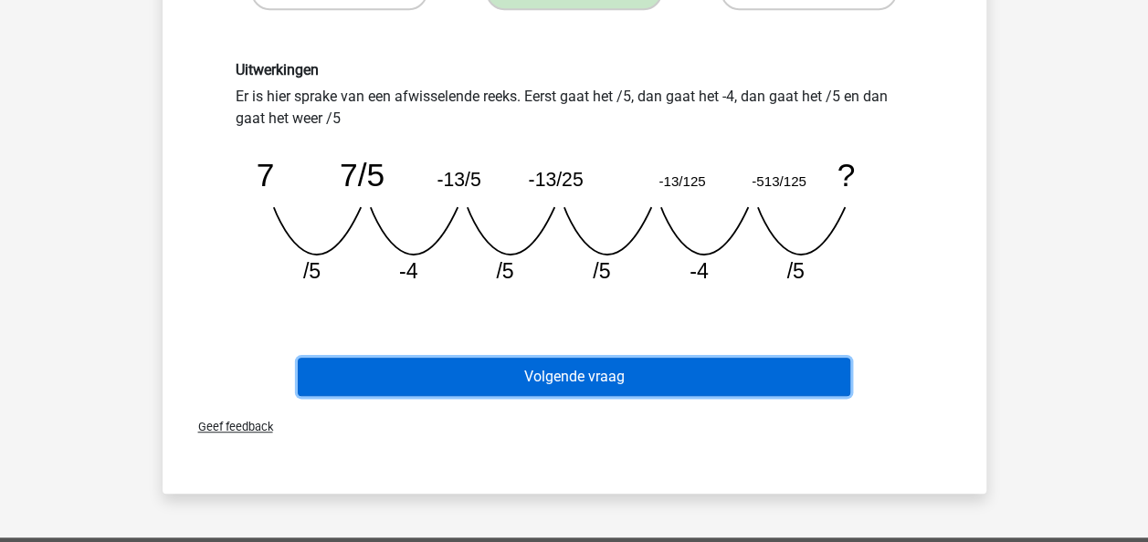
click at [609, 377] on button "Volgende vraag" at bounding box center [574, 377] width 552 height 38
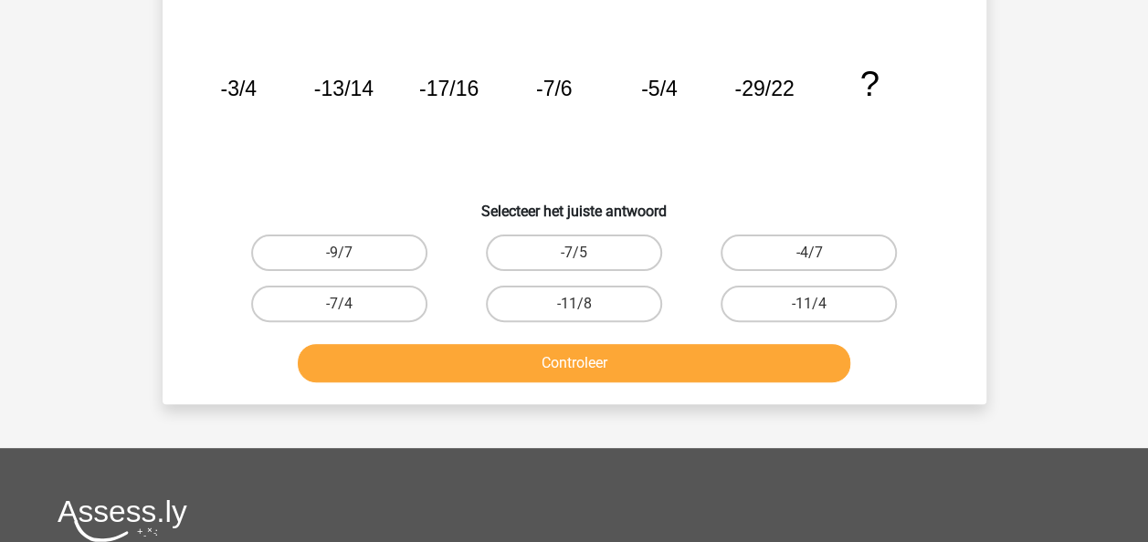
scroll to position [84, 0]
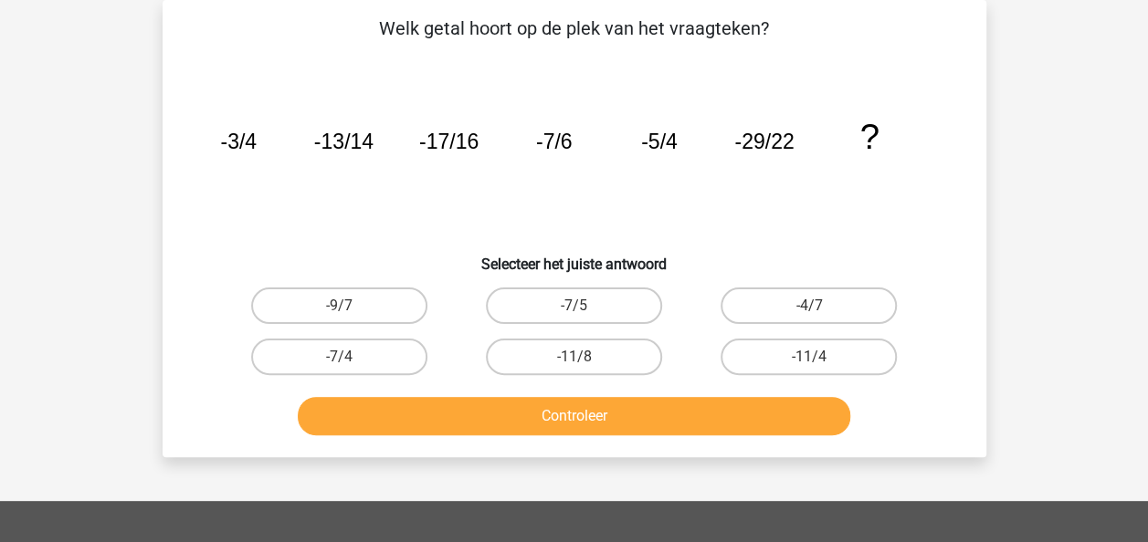
drag, startPoint x: 595, startPoint y: 356, endPoint x: 575, endPoint y: 399, distance: 47.4
click at [593, 360] on label "-11/8" at bounding box center [574, 357] width 176 height 37
click at [585, 360] on input "-11/8" at bounding box center [579, 363] width 12 height 12
radio input "true"
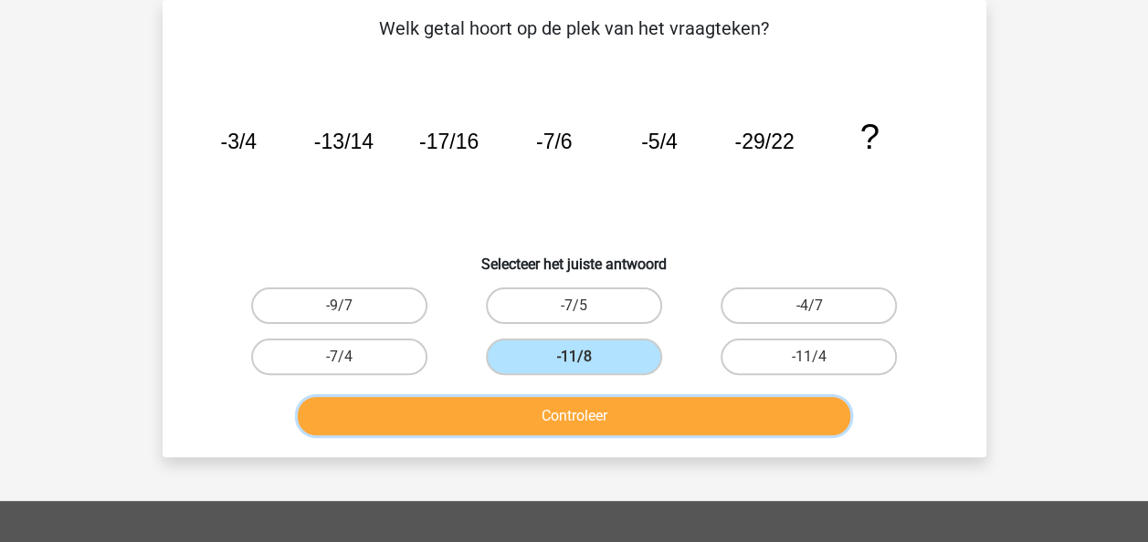
click at [575, 402] on button "Controleer" at bounding box center [574, 416] width 552 height 38
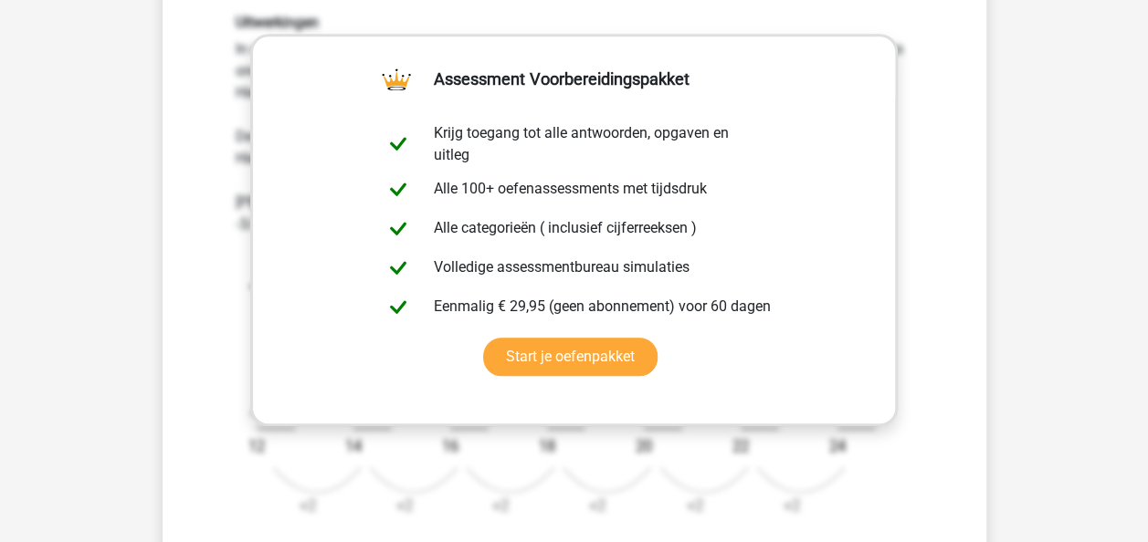
scroll to position [632, 0]
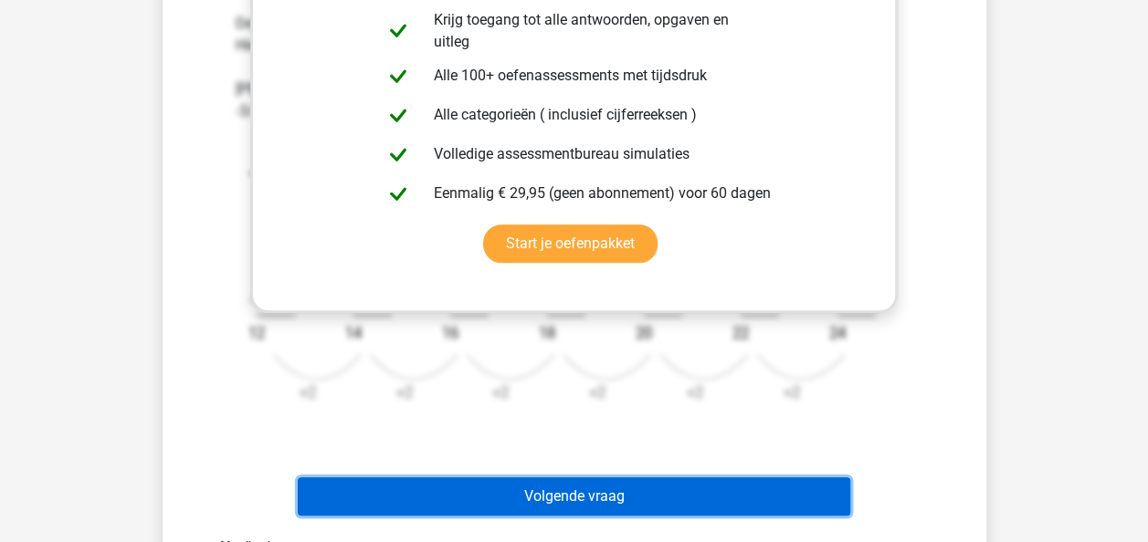
click at [575, 489] on button "Volgende vraag" at bounding box center [574, 496] width 552 height 38
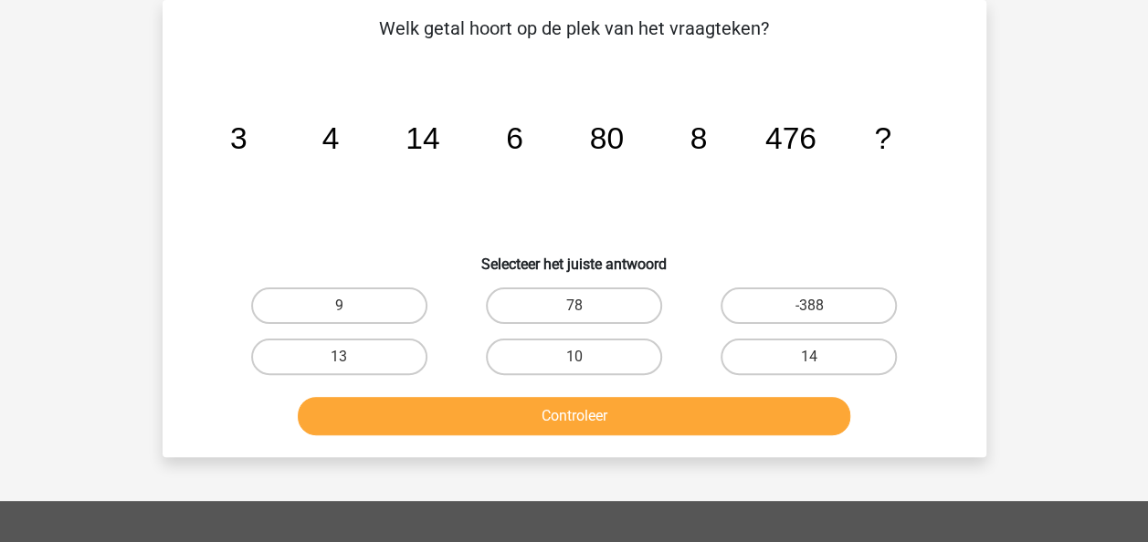
scroll to position [0, 0]
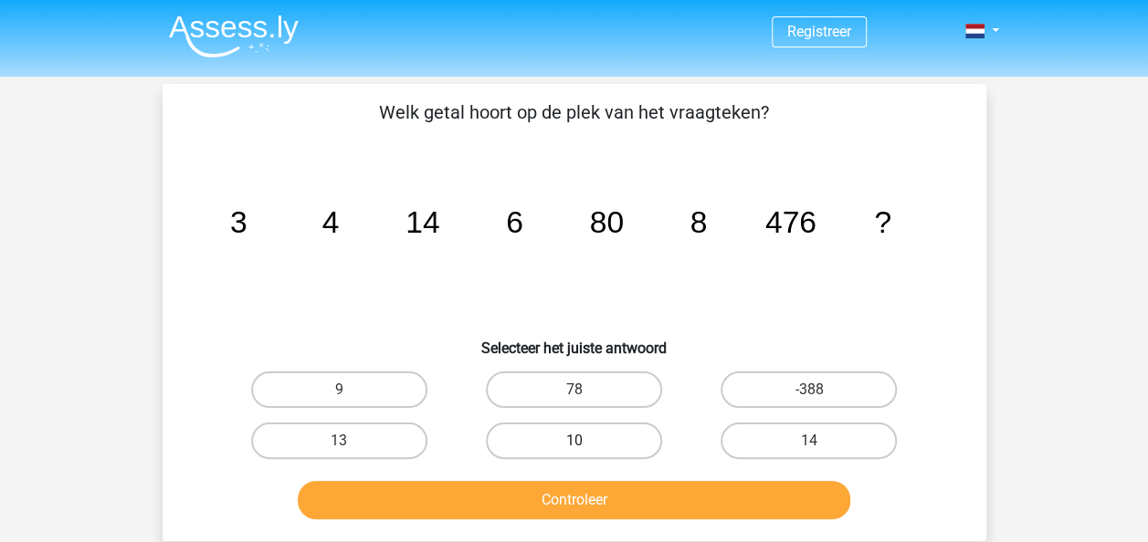
click at [554, 437] on label "10" at bounding box center [574, 441] width 176 height 37
click at [573, 441] on input "10" at bounding box center [579, 447] width 12 height 12
radio input "true"
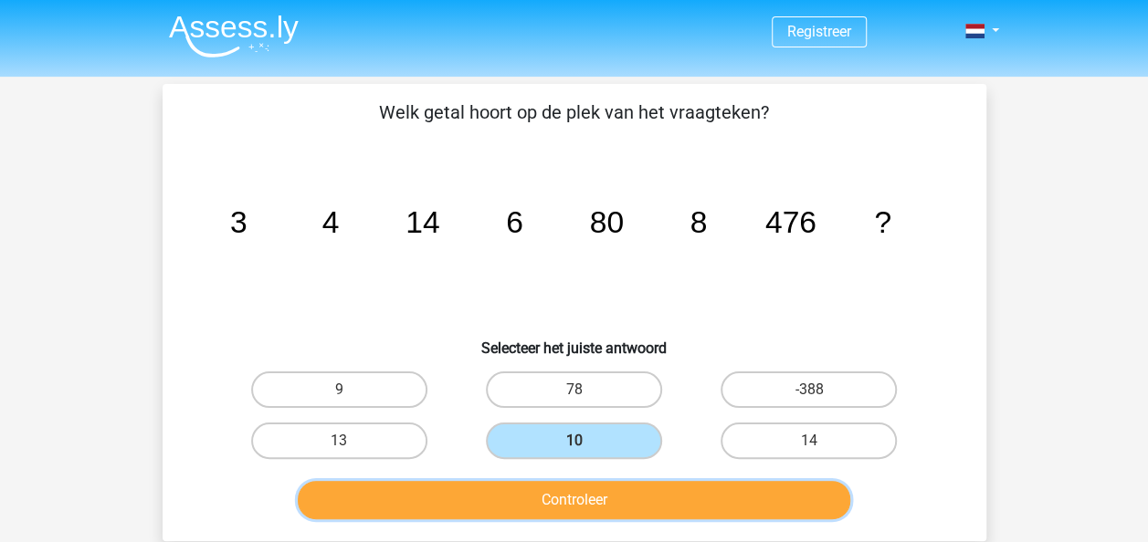
click at [579, 493] on button "Controleer" at bounding box center [574, 500] width 552 height 38
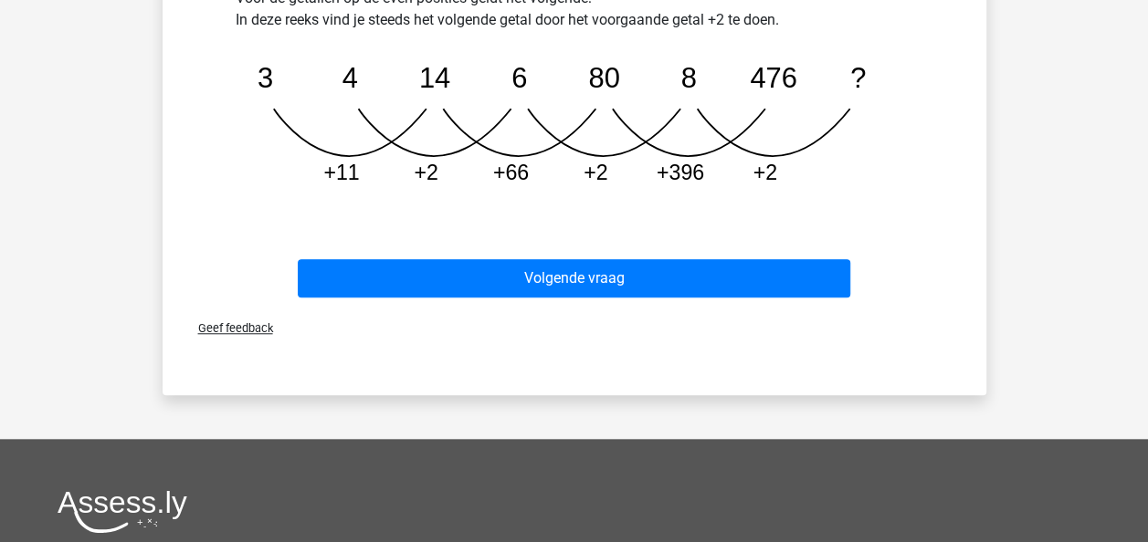
scroll to position [730, 0]
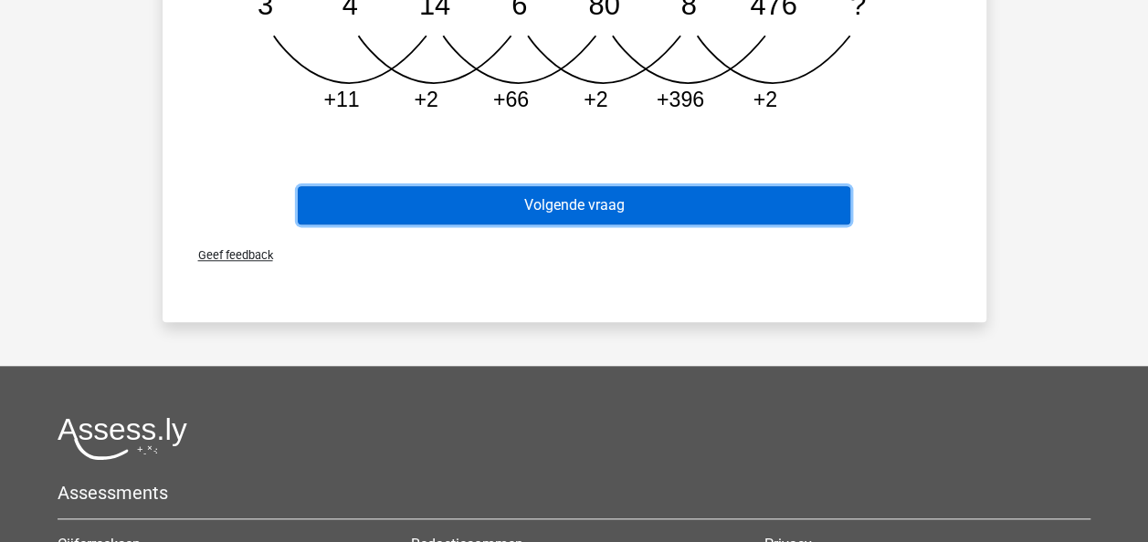
click at [550, 201] on button "Volgende vraag" at bounding box center [574, 205] width 552 height 38
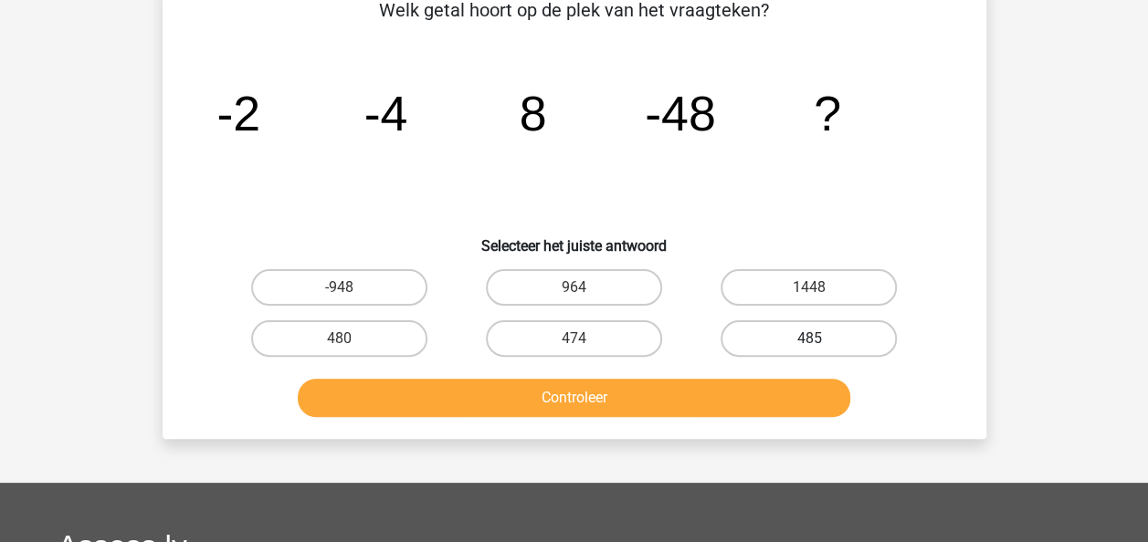
scroll to position [84, 0]
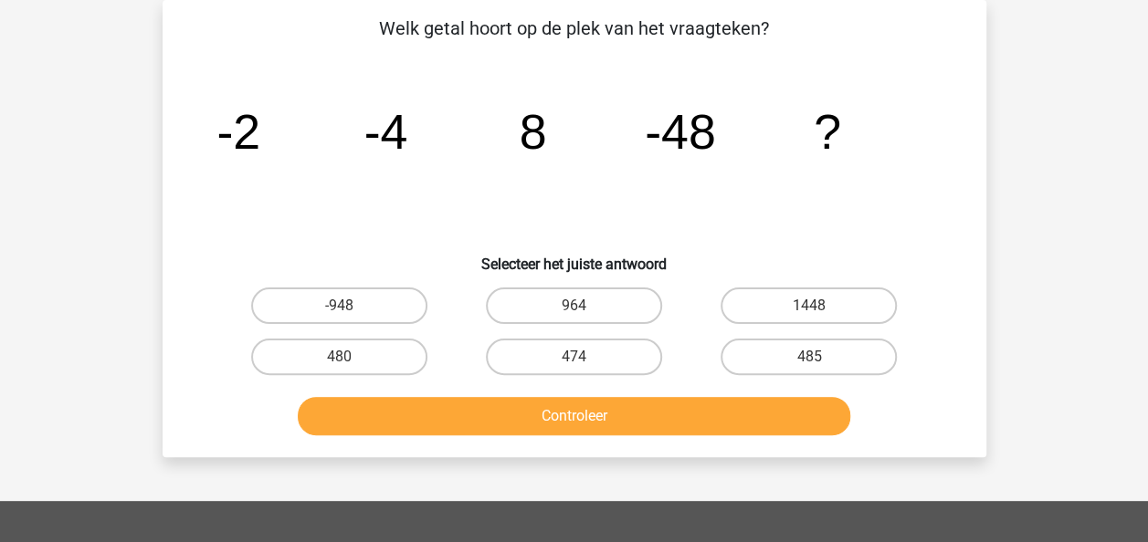
click at [583, 306] on input "964" at bounding box center [579, 312] width 12 height 12
radio input "true"
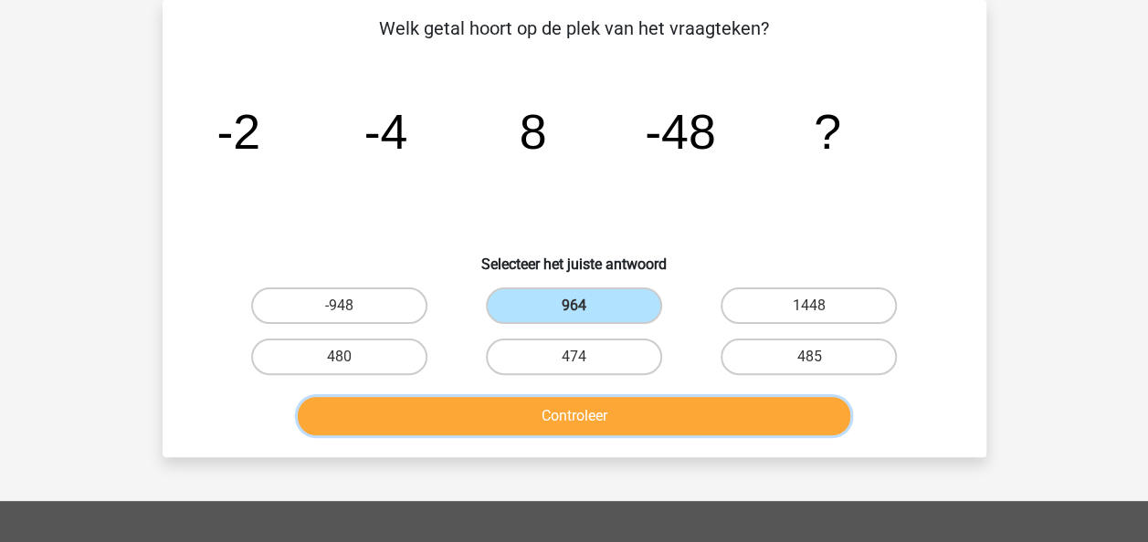
click at [631, 424] on button "Controleer" at bounding box center [574, 416] width 552 height 38
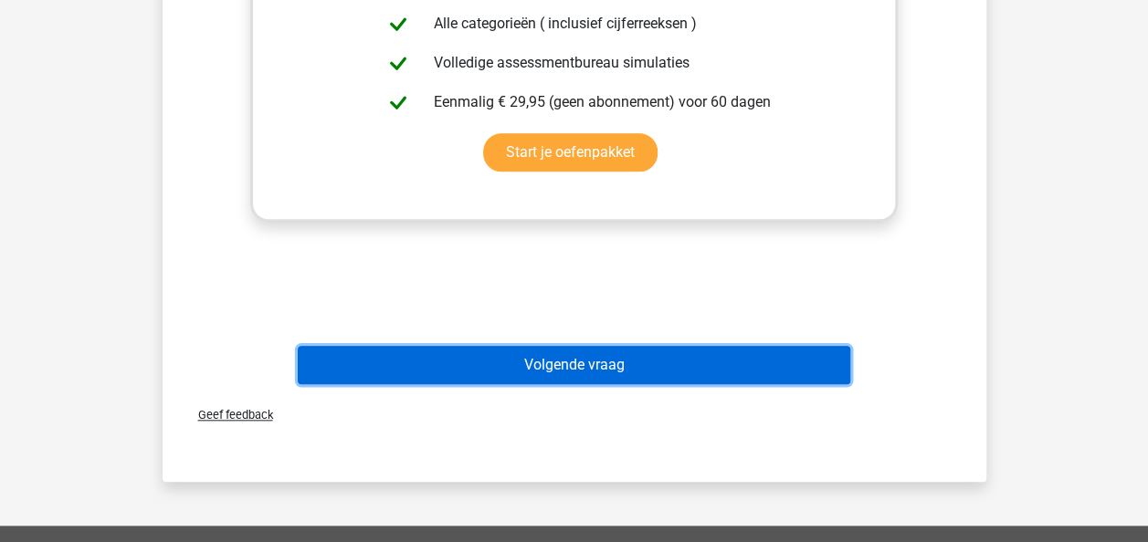
click at [590, 357] on button "Volgende vraag" at bounding box center [574, 365] width 552 height 38
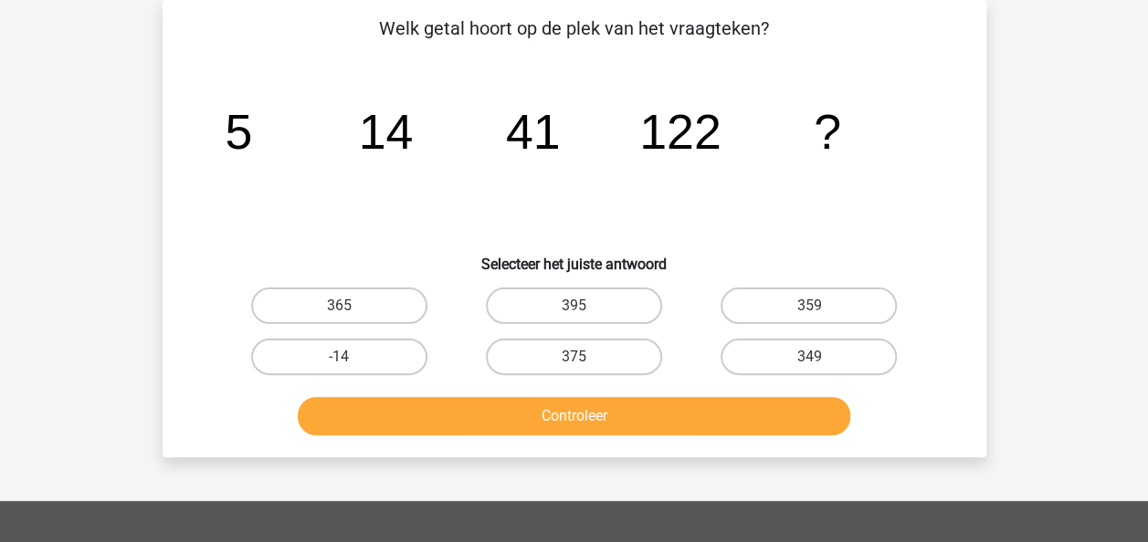
drag, startPoint x: 573, startPoint y: 351, endPoint x: 599, endPoint y: 404, distance: 58.8
click at [574, 351] on label "375" at bounding box center [574, 357] width 176 height 37
click at [574, 357] on input "375" at bounding box center [579, 363] width 12 height 12
radio input "true"
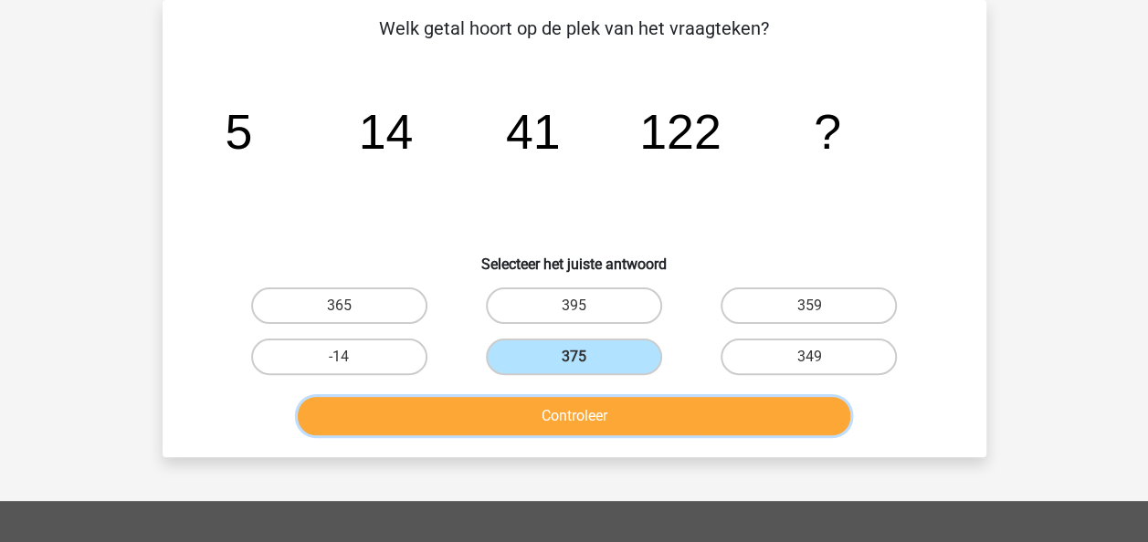
click at [599, 427] on button "Controleer" at bounding box center [574, 416] width 552 height 38
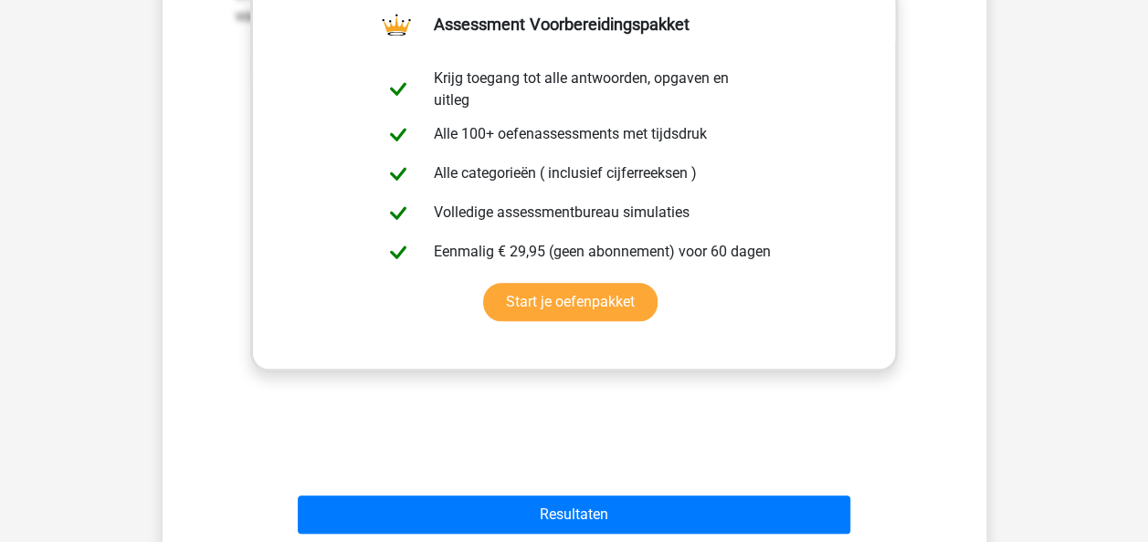
scroll to position [632, 0]
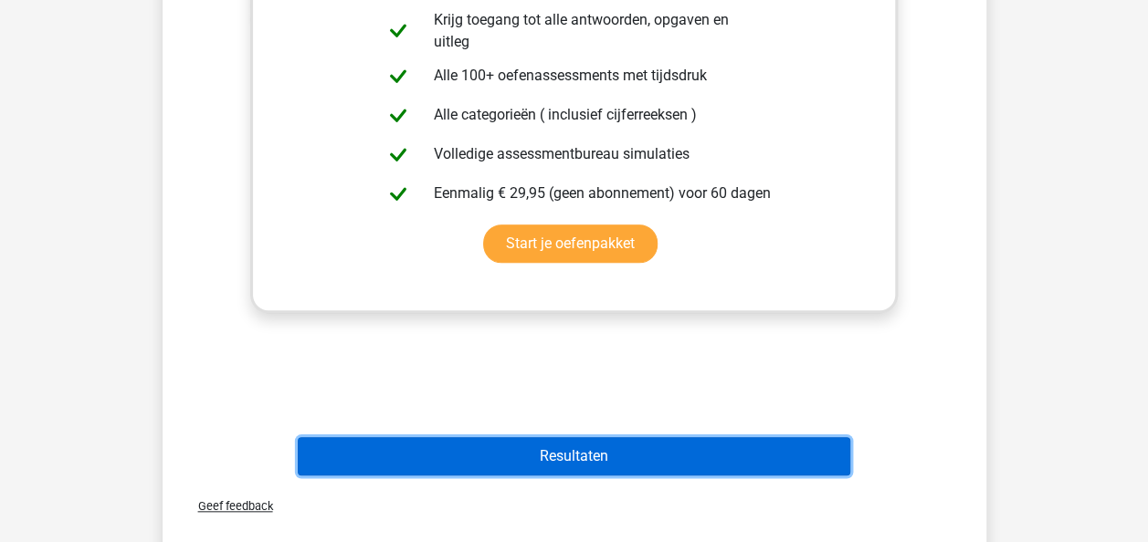
click at [603, 446] on button "Resultaten" at bounding box center [574, 456] width 552 height 38
